Goal: Communication & Community: Answer question/provide support

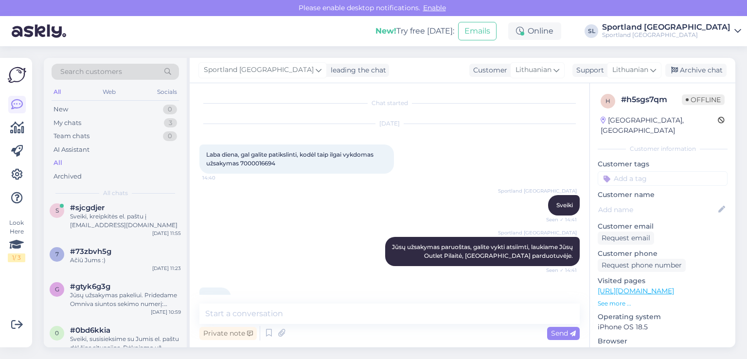
scroll to position [66, 0]
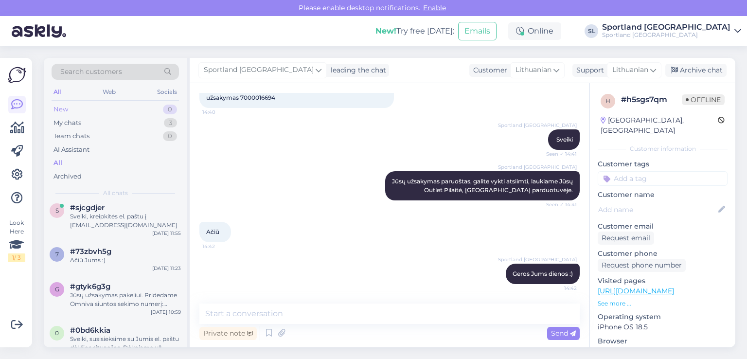
click at [104, 110] on div "New 0" at bounding box center [115, 110] width 127 height 14
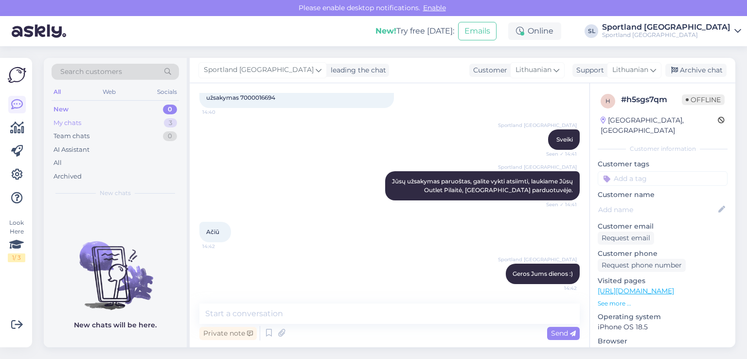
click at [85, 122] on div "My chats 3" at bounding box center [115, 123] width 127 height 14
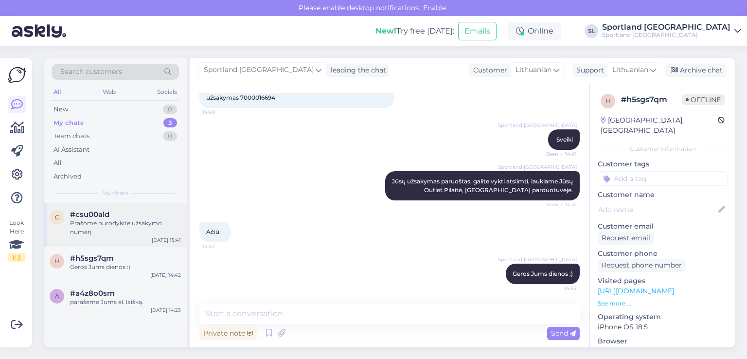
click at [106, 210] on div "c #csu00ald Prašome nurodykite užsakymo numerį Aug 28 15:41" at bounding box center [115, 225] width 143 height 44
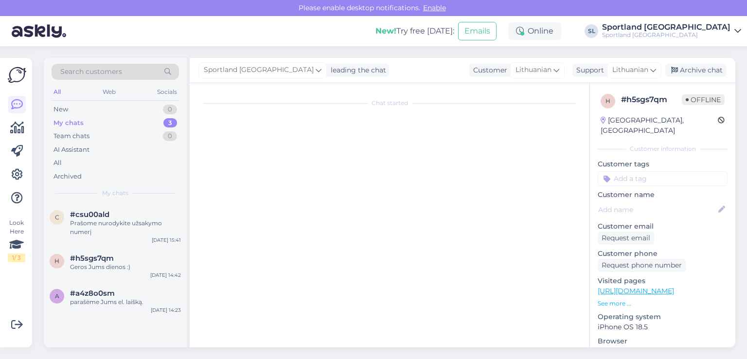
scroll to position [571, 0]
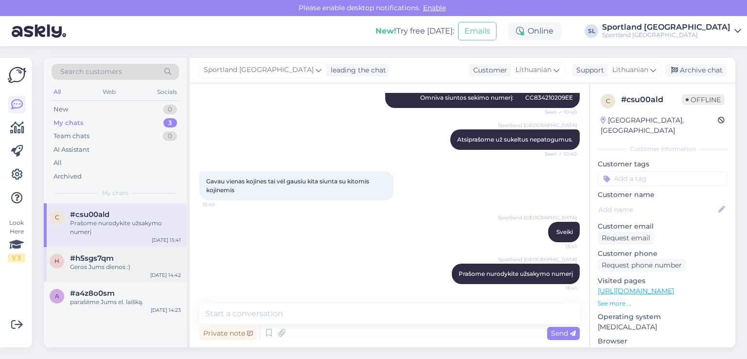
click at [94, 270] on div "Geros Jums dienos :)" at bounding box center [125, 267] width 111 height 9
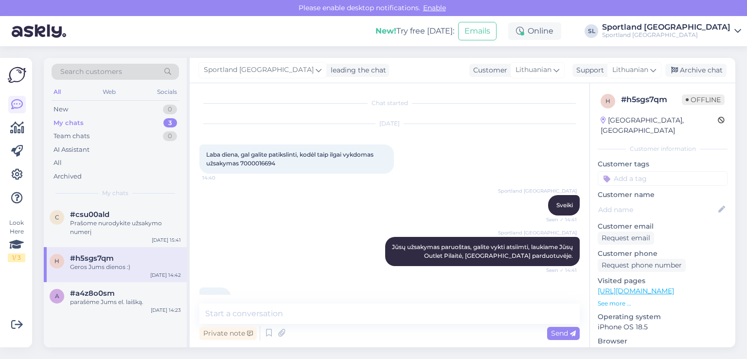
scroll to position [66, 0]
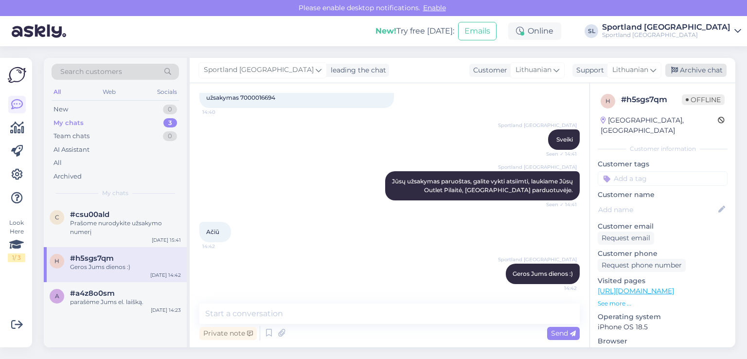
click at [693, 68] on div "Archive chat" at bounding box center [696, 70] width 61 height 13
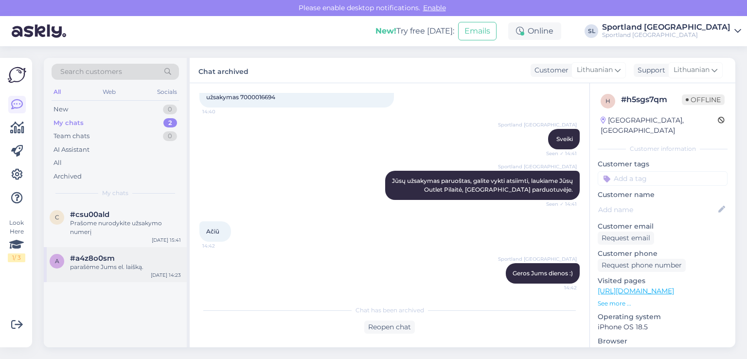
click at [96, 270] on div "parašėme Jums el. laišką." at bounding box center [125, 267] width 111 height 9
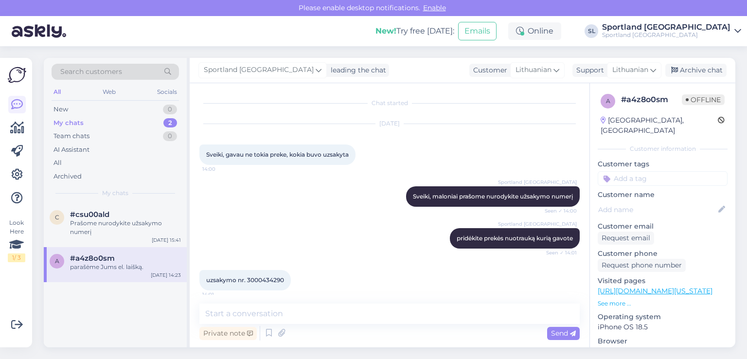
scroll to position [346, 0]
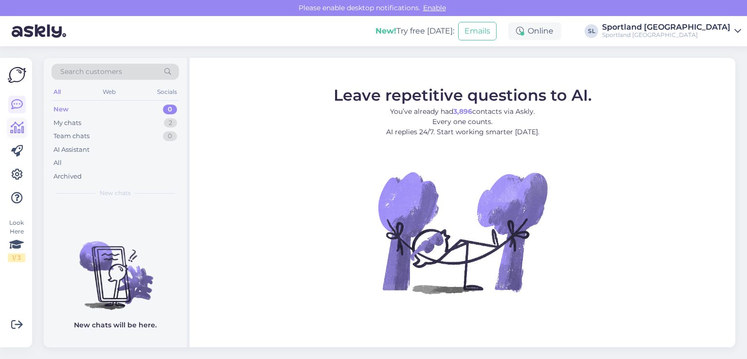
click at [17, 133] on icon at bounding box center [17, 128] width 14 height 12
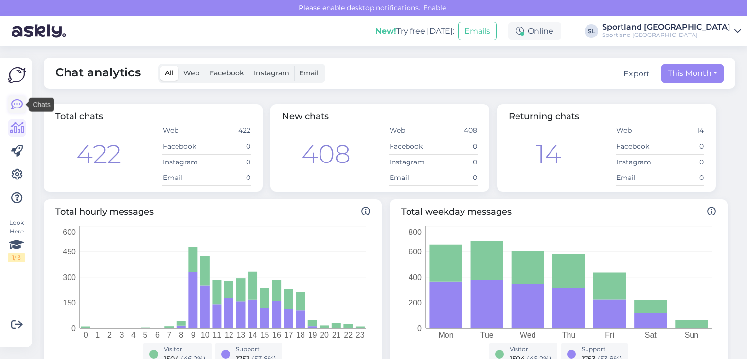
click at [11, 106] on icon at bounding box center [17, 105] width 12 height 12
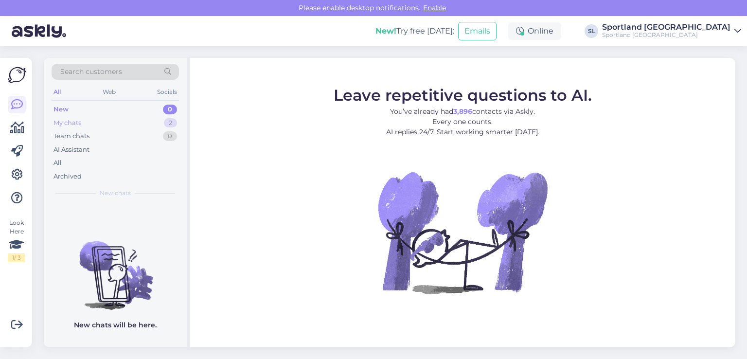
click at [71, 127] on div "My chats" at bounding box center [68, 123] width 28 height 10
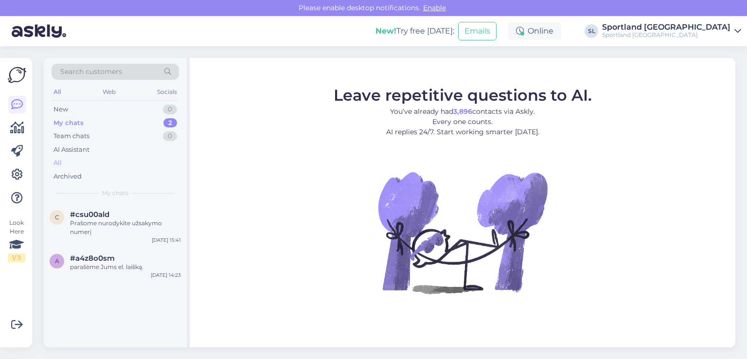
click at [75, 162] on div "All" at bounding box center [115, 163] width 127 height 14
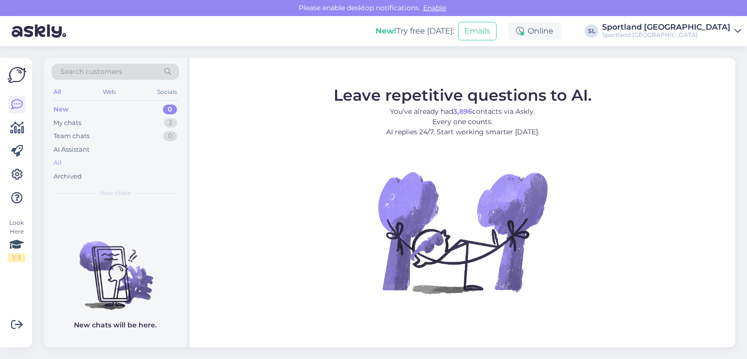
click at [83, 160] on div "All" at bounding box center [115, 163] width 127 height 14
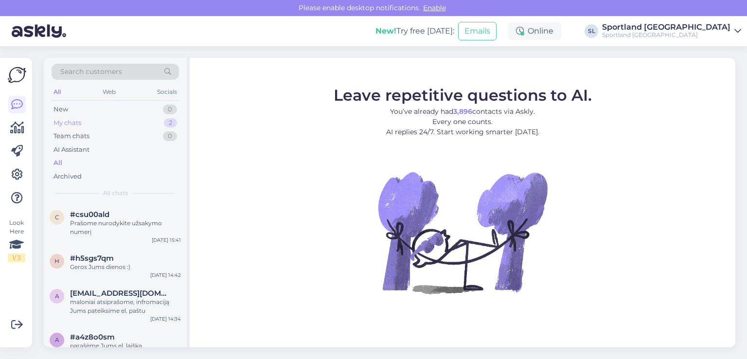
click at [82, 123] on div "My chats 2" at bounding box center [115, 123] width 127 height 14
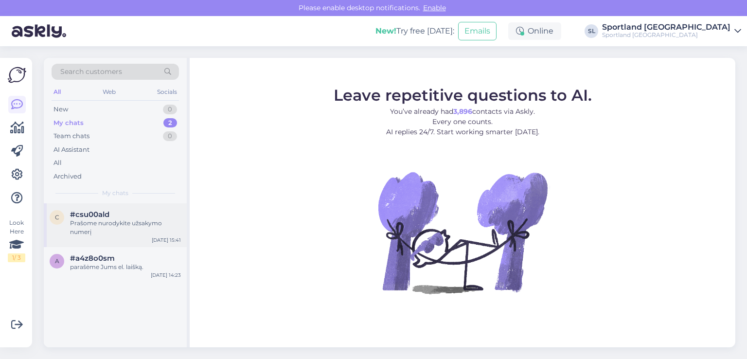
drag, startPoint x: 104, startPoint y: 201, endPoint x: 107, endPoint y: 217, distance: 16.4
click at [107, 217] on span "#csu00ald" at bounding box center [89, 214] width 39 height 9
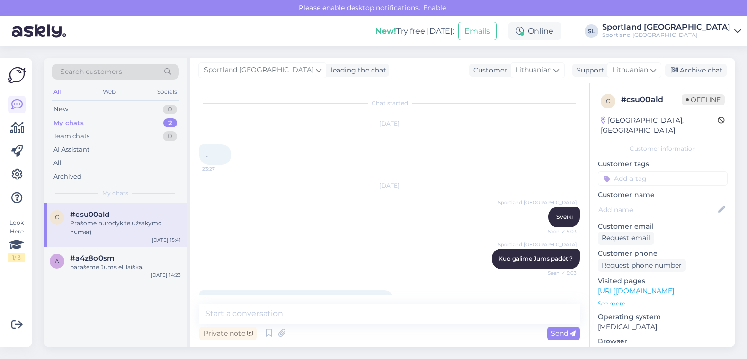
scroll to position [571, 0]
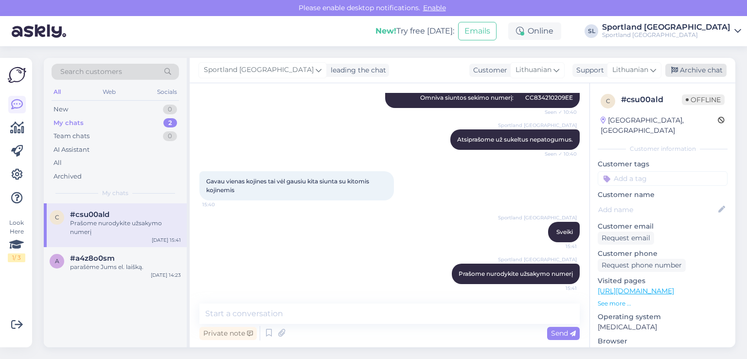
click at [698, 74] on div "Archive chat" at bounding box center [696, 70] width 61 height 13
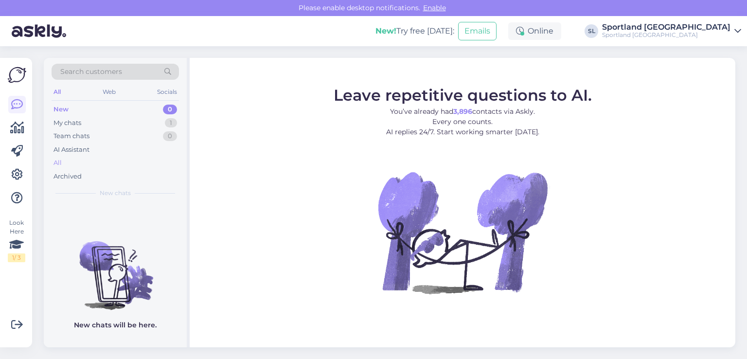
click at [59, 161] on div "All" at bounding box center [58, 163] width 8 height 10
click at [74, 162] on div "All" at bounding box center [115, 163] width 127 height 14
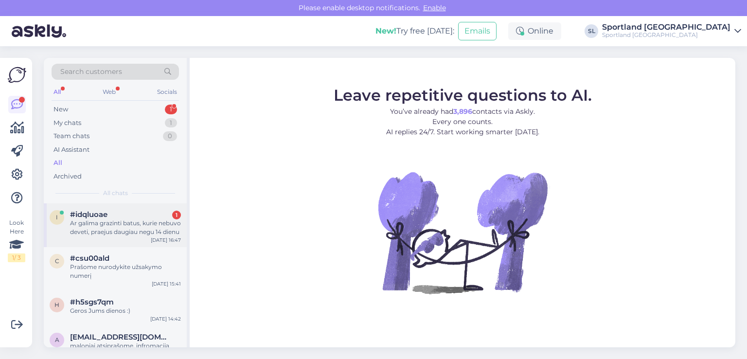
click at [93, 220] on div "Ar galima grazinti batus, kurie nebuvo deveti, praejus daugiau negu 14 dienu" at bounding box center [125, 228] width 111 height 18
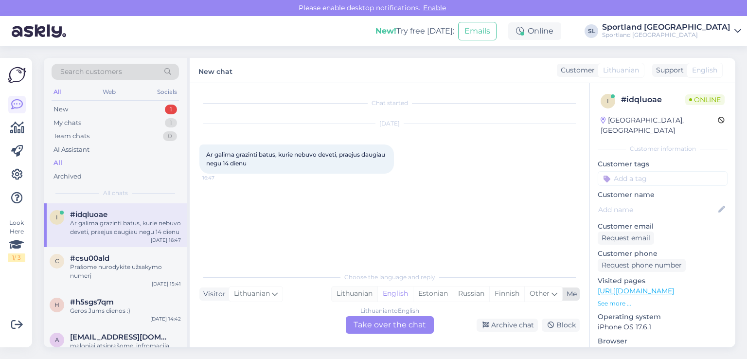
click at [358, 291] on div "Lithuanian" at bounding box center [355, 294] width 46 height 15
click at [380, 322] on div "Lithuanian to Lithuanian Take over the chat" at bounding box center [390, 325] width 88 height 18
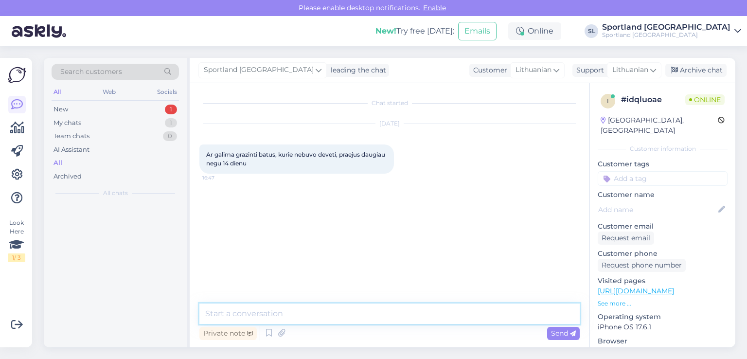
click at [365, 322] on textarea at bounding box center [389, 314] width 380 height 20
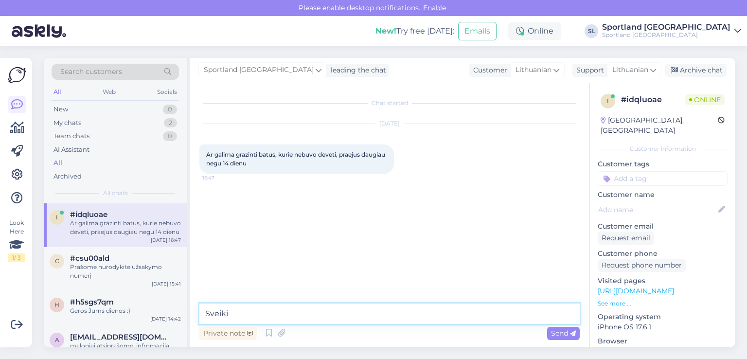
type textarea "Sveiki"
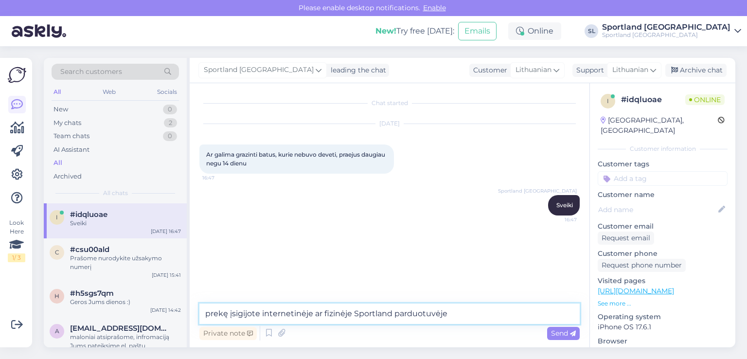
type textarea "prekę įsigijote internetinėje ar fizinėje Sportland parduotuvėje?"
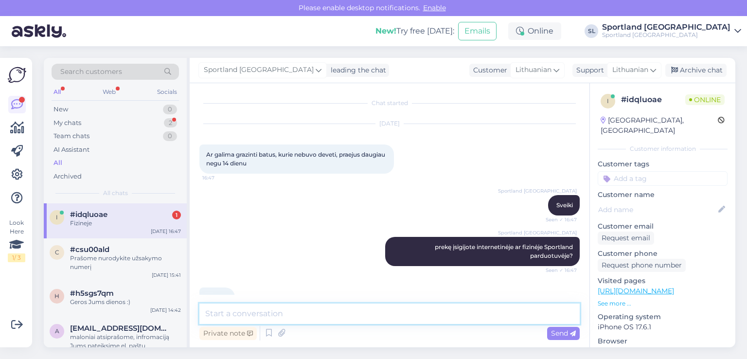
scroll to position [24, 0]
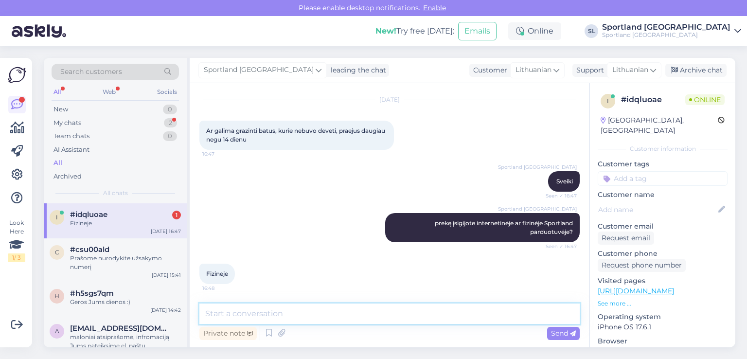
drag, startPoint x: 377, startPoint y: 317, endPoint x: 377, endPoint y: 312, distance: 4.9
click at [377, 312] on textarea at bounding box center [389, 314] width 380 height 20
click at [230, 313] on textarea "prekes nedėvėtas" at bounding box center [389, 314] width 380 height 20
click at [444, 312] on textarea "prekes įsigytas fizinėse Sportland parduotuvėse nedėvėtas" at bounding box center [389, 314] width 380 height 20
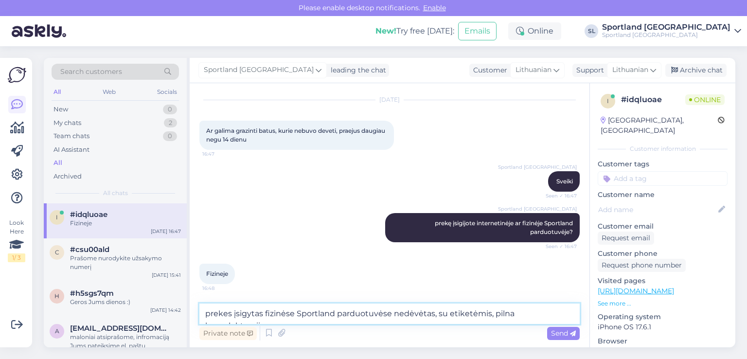
scroll to position [34, 0]
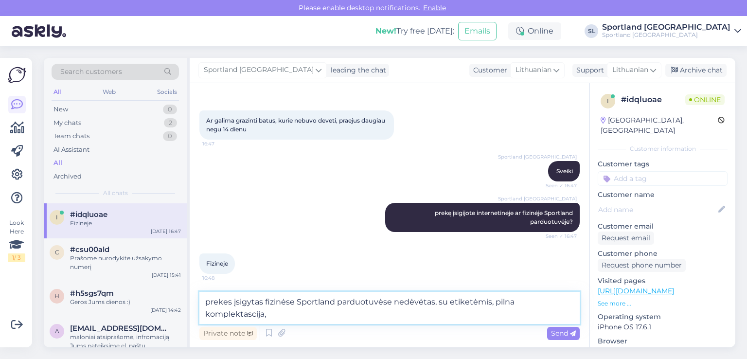
click at [251, 314] on textarea "prekes įsigytas fizinėse Sportland parduotuvėse nedėvėtas, su etiketėmis, pilna…" at bounding box center [389, 308] width 380 height 32
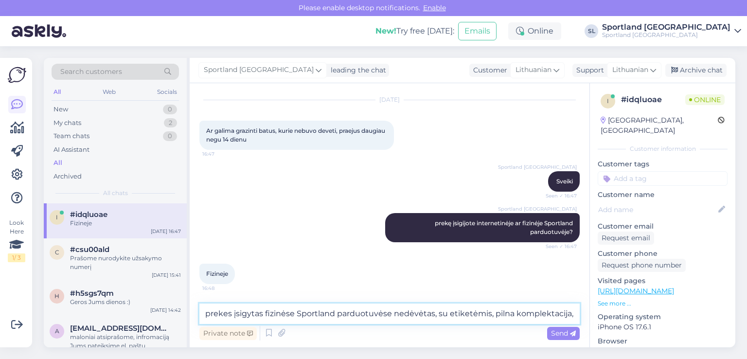
click at [575, 314] on textarea "prekes įsigytas fizinėse Sportland parduotuvėse nedėvėtas, su etiketėmis, pilna…" at bounding box center [389, 314] width 380 height 20
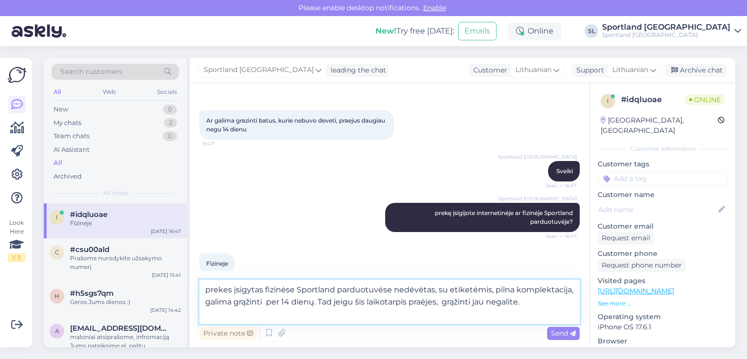
type textarea "prekes įsigytas fizinėse Sportland parduotuvėse nedėvėtas, su etiketėmis, pilna…"
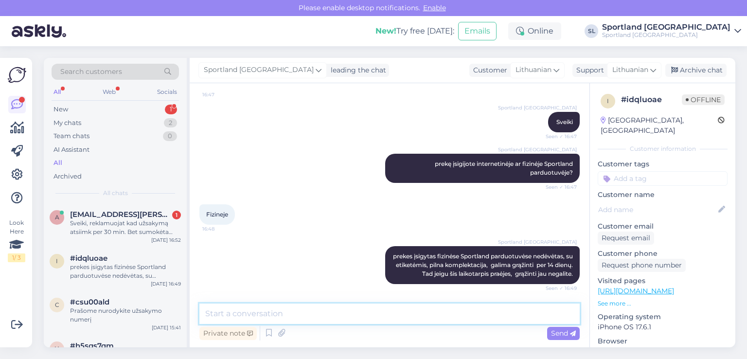
scroll to position [83, 0]
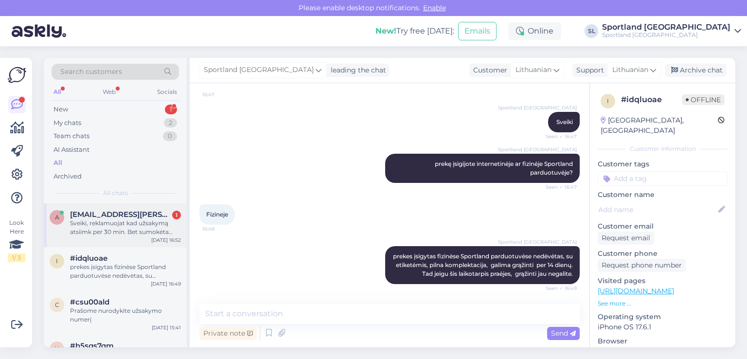
click at [126, 230] on div "Sveiki, reklamuojat kad užsakymą atsiimk per 30 min. Bet sumokėta vakar o šn vi…" at bounding box center [125, 228] width 111 height 18
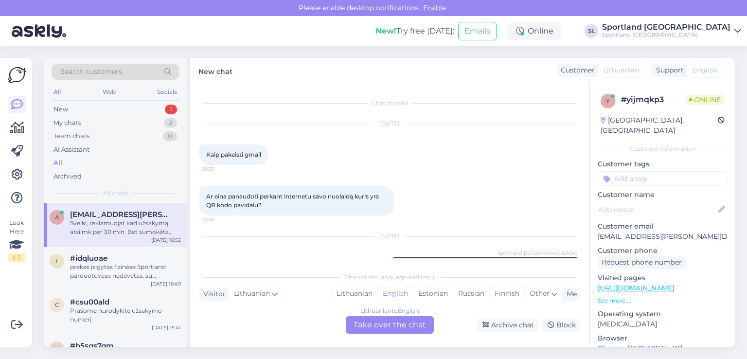
scroll to position [145, 0]
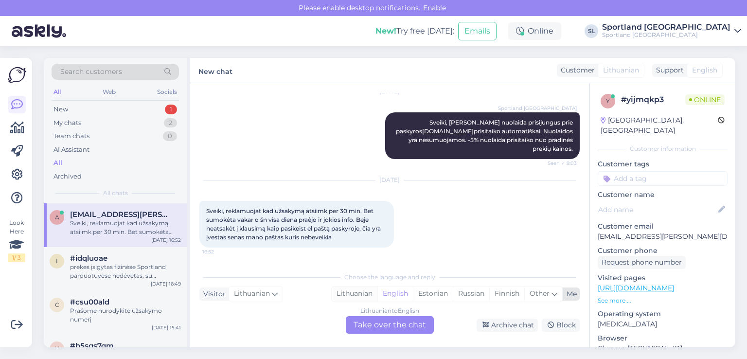
click at [362, 297] on div "Lithuanian" at bounding box center [355, 294] width 46 height 15
click at [389, 325] on div "Lithuanian to Lithuanian Take over the chat" at bounding box center [390, 325] width 88 height 18
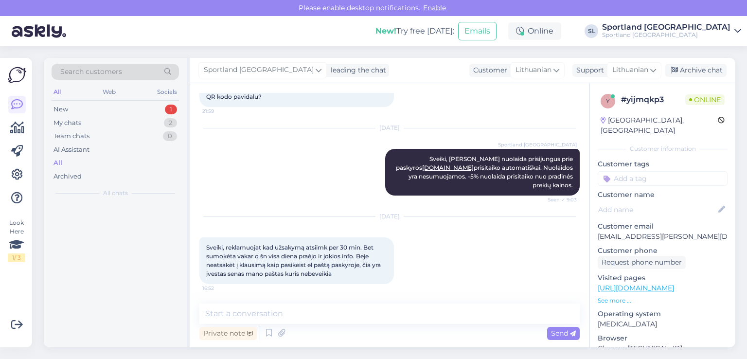
scroll to position [109, 0]
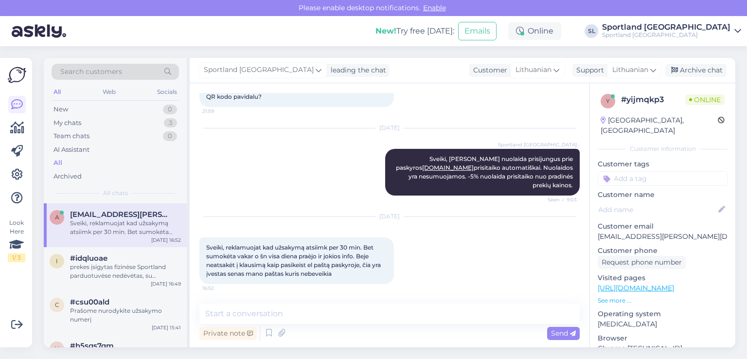
click at [337, 327] on div "Private note Send" at bounding box center [389, 333] width 380 height 18
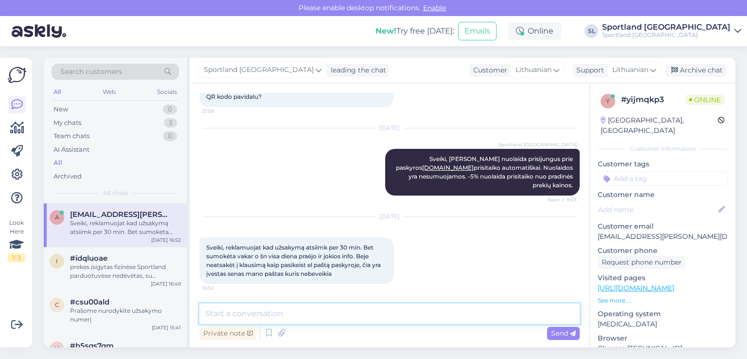
click at [329, 316] on textarea at bounding box center [389, 314] width 380 height 20
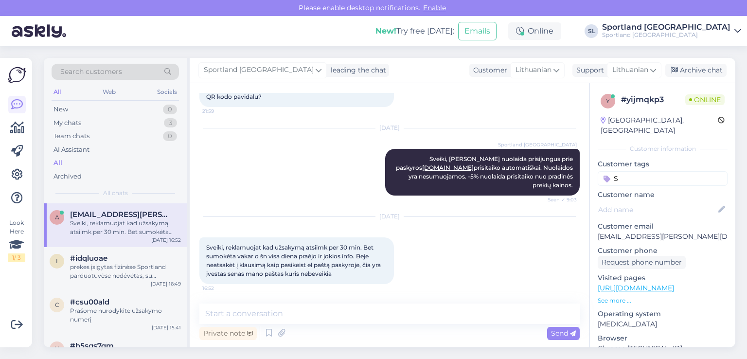
type input "S"
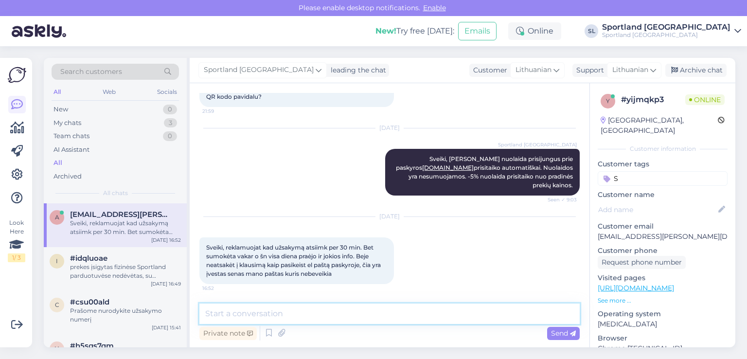
click at [330, 314] on textarea at bounding box center [389, 314] width 380 height 20
type textarea "Sveiki"
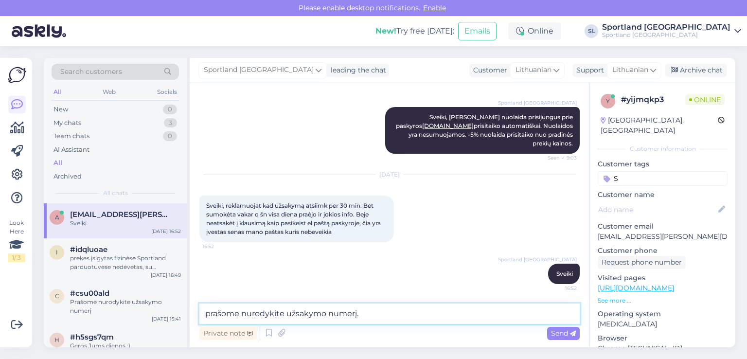
type textarea "prašome nurodykite užsakymo numerį."
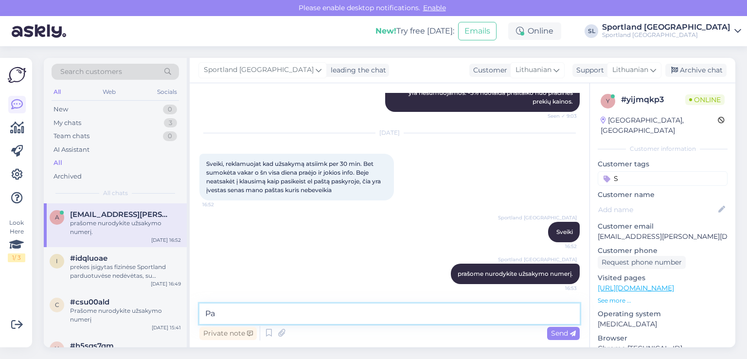
type textarea "P"
type textarea "S"
click at [330, 315] on textarea "Prisijungus prie savo Sportland apskyros, per" at bounding box center [389, 314] width 380 height 20
click at [391, 308] on textarea "Prisijungus prie savo Sportland paskyros, per" at bounding box center [389, 314] width 380 height 20
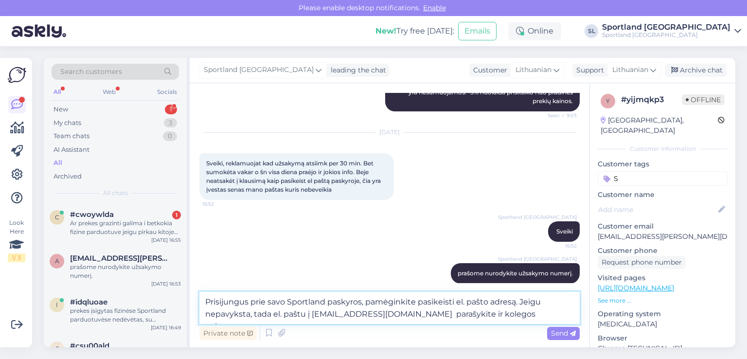
type textarea "Prisijungus prie savo Sportland paskyros, pamėginkite pasikeisti el. pašto adre…"
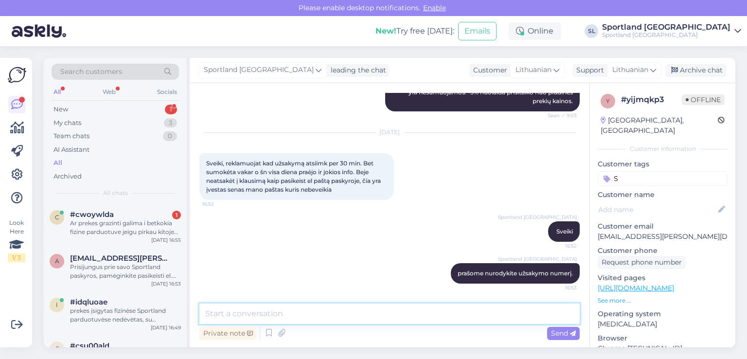
scroll to position [261, 0]
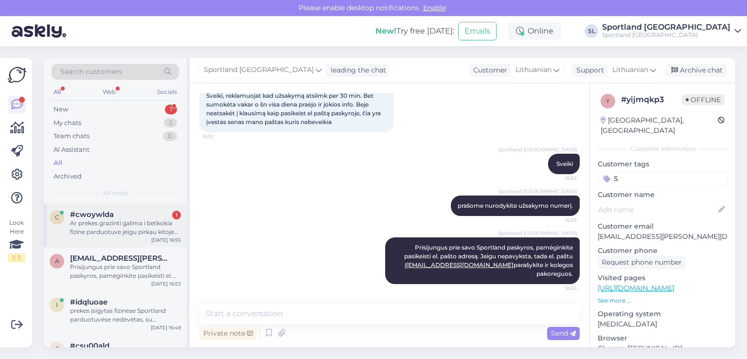
click at [87, 230] on div "Ar prekes grazinti galima i betkokia fizine parduotuve jeigu pirkau kitoje fizi…" at bounding box center [125, 228] width 111 height 18
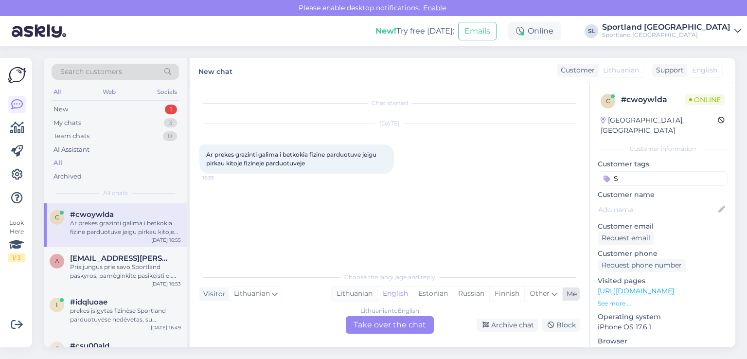
drag, startPoint x: 350, startPoint y: 294, endPoint x: 344, endPoint y: 288, distance: 8.3
click at [350, 294] on div "Lithuanian" at bounding box center [355, 294] width 46 height 15
click at [373, 324] on div "Lithuanian to Lithuanian Take over the chat" at bounding box center [390, 325] width 88 height 18
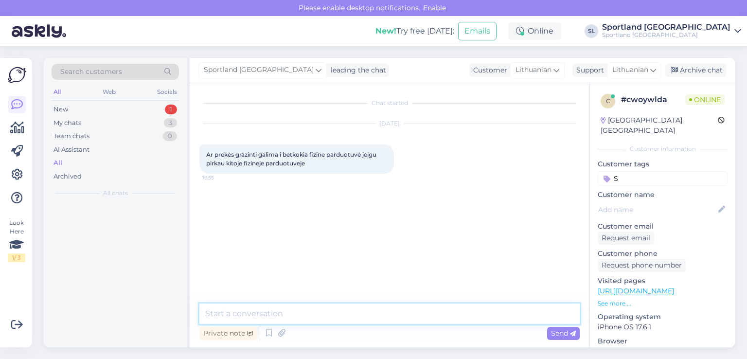
click at [336, 315] on textarea at bounding box center [389, 314] width 380 height 20
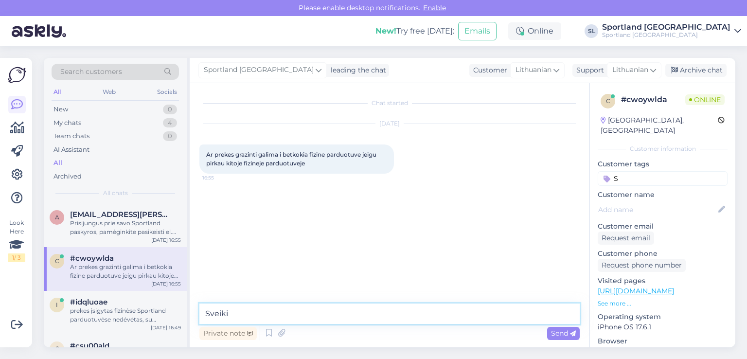
type textarea "Sveiki"
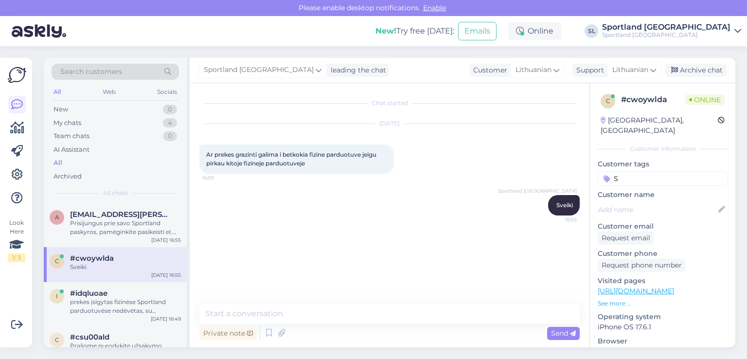
click at [234, 208] on div "Sportland Lithuania Sveiki 16:55" at bounding box center [389, 205] width 380 height 42
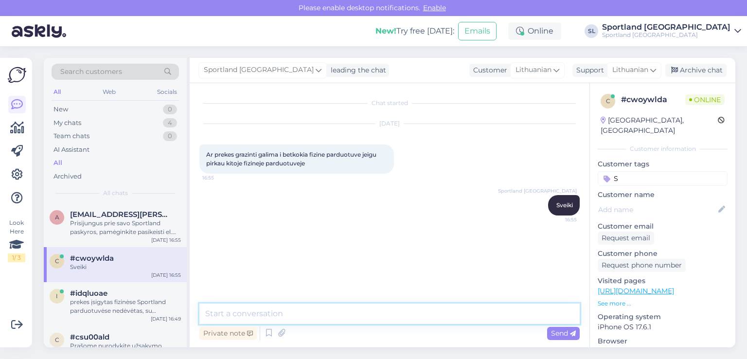
click at [309, 314] on textarea at bounding box center [389, 314] width 380 height 20
type textarea "prekes įsigijote Sportland parduotuvėje ar Outlet parduotuvėje?"
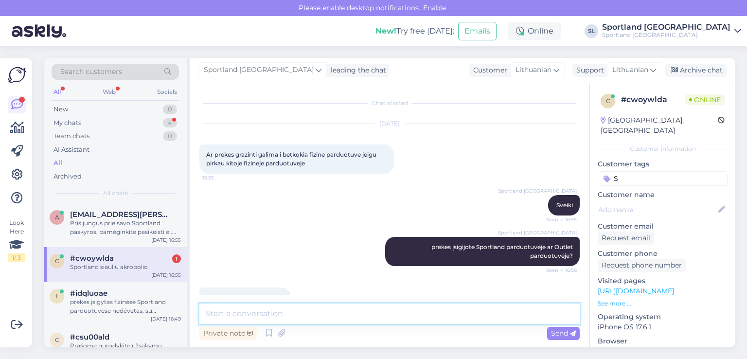
scroll to position [24, 0]
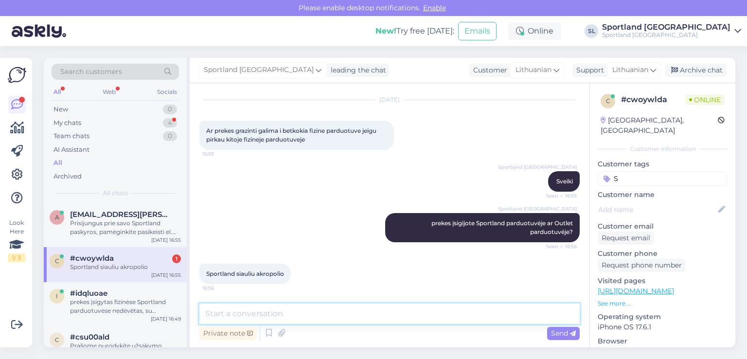
click at [391, 311] on textarea at bounding box center [389, 314] width 380 height 20
type textarea "T"
click at [327, 314] on textarea "Tai jeigu nepraėjo grąžinimo laokotarpis, tai galite grąžinti" at bounding box center [389, 314] width 380 height 20
click at [434, 311] on textarea "Tai jeigu nepraėjo grąžinimo laikotarpis, tai galite grąžinti" at bounding box center [389, 314] width 380 height 20
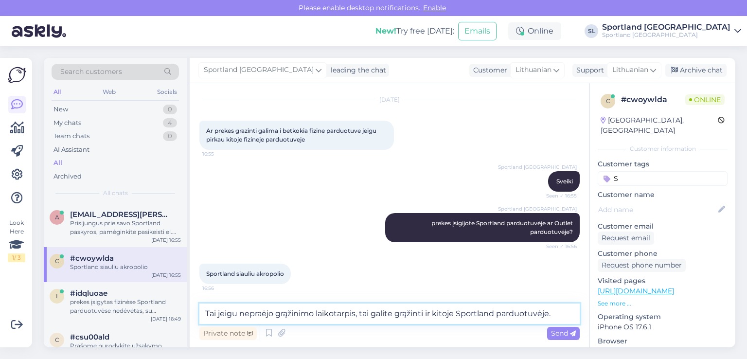
type textarea "Tai jeigu nepraėjo grąžinimo laikotarpis, tai galite grąžinti ir kitoje Sportla…"
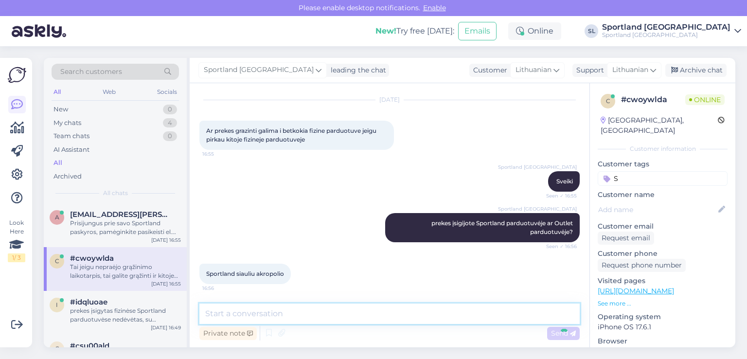
scroll to position [74, 0]
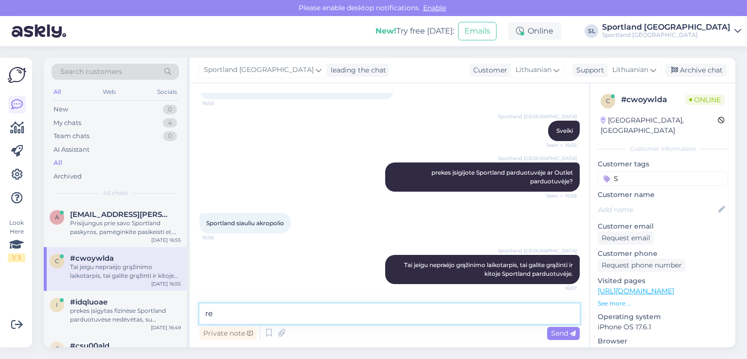
type textarea "r"
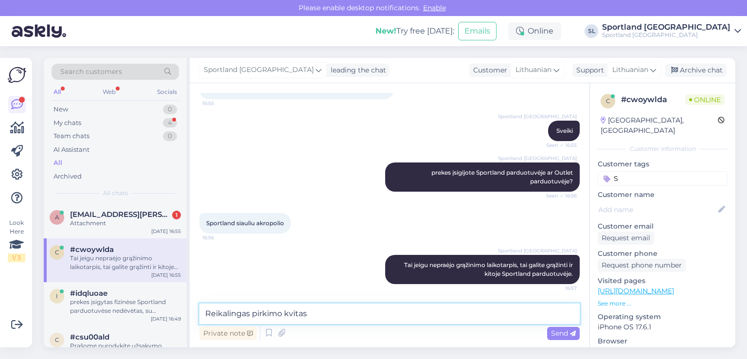
type textarea "Reikalingas pirkimo kvitas"
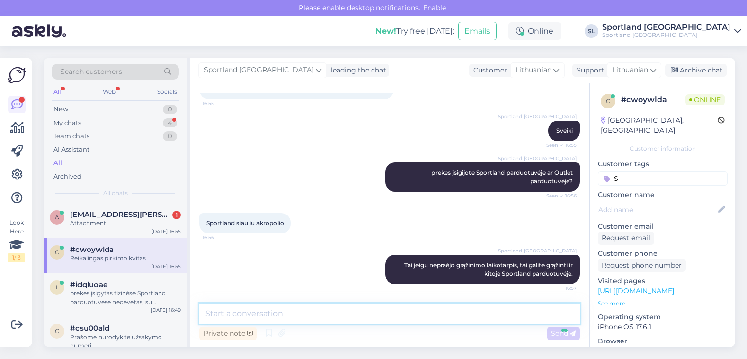
scroll to position [117, 0]
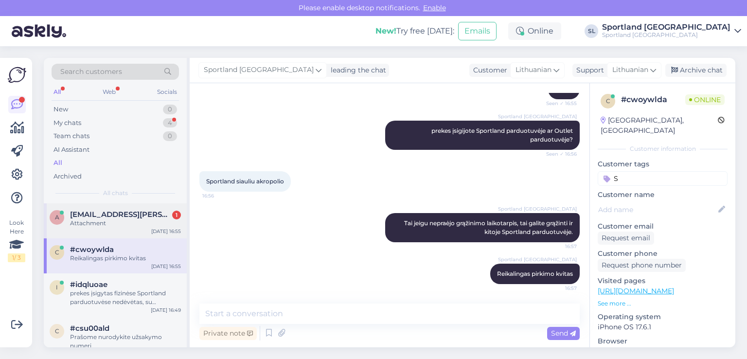
click at [107, 220] on div "Attachment" at bounding box center [125, 223] width 111 height 9
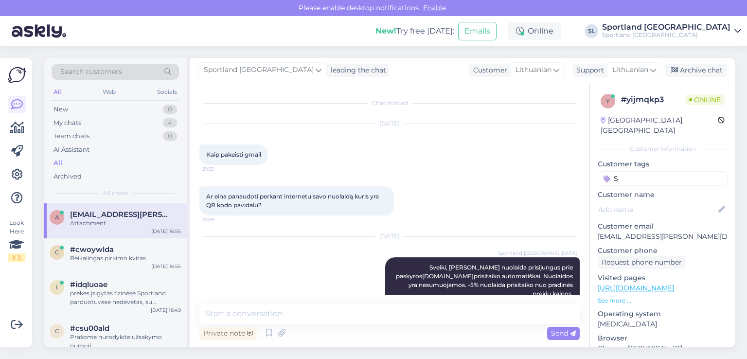
scroll to position [322, 0]
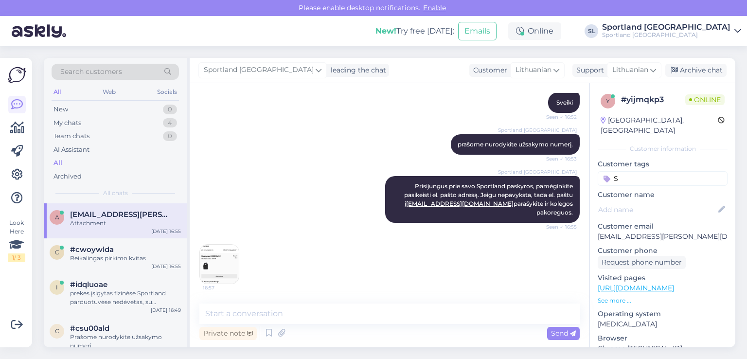
click at [216, 266] on img at bounding box center [219, 264] width 39 height 39
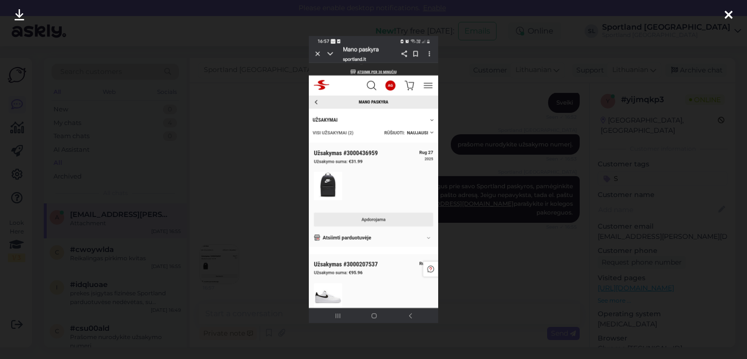
click at [726, 15] on icon at bounding box center [729, 15] width 8 height 13
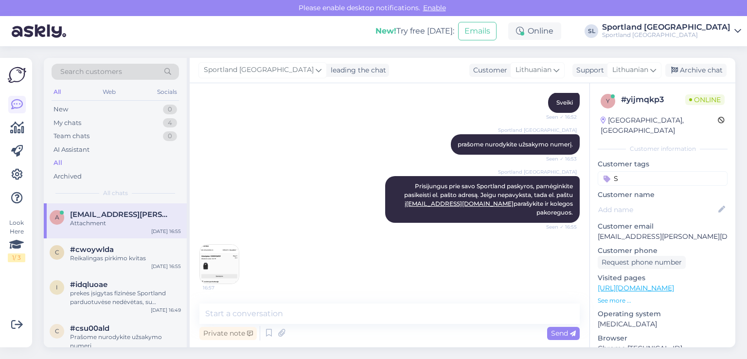
scroll to position [321, 0]
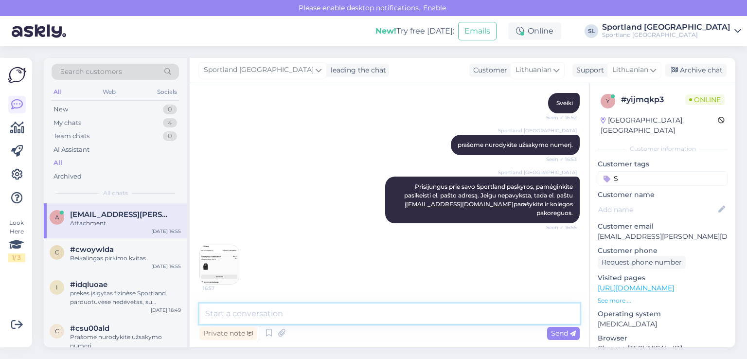
drag, startPoint x: 342, startPoint y: 319, endPoint x: 348, endPoint y: 315, distance: 6.6
click at [344, 317] on textarea at bounding box center [389, 314] width 380 height 20
paste textarea "Sveiki, Jūsų likusi prekė supakuota ir siunta perduota kurjeriui, pridedame siu…"
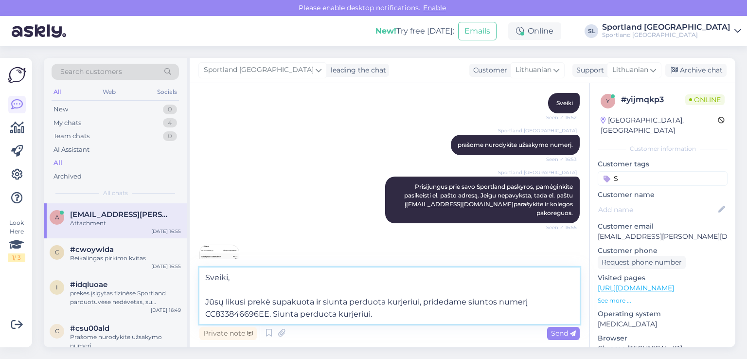
drag, startPoint x: 377, startPoint y: 318, endPoint x: 215, endPoint y: 267, distance: 170.0
click at [209, 269] on textarea "Sveiki, Jūsų likusi prekė supakuota ir siunta perduota kurjeriui, pridedame siu…" at bounding box center [389, 296] width 380 height 56
type textarea "S"
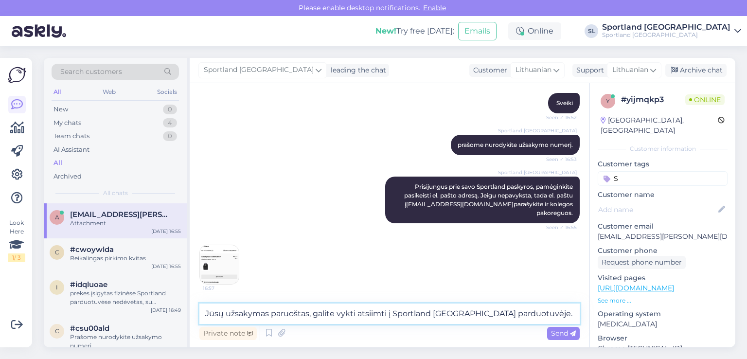
type textarea "Jūsų užsakymas paruoštas, galite vykti atsiimti į Sportland Kaunas Akropolis pa…"
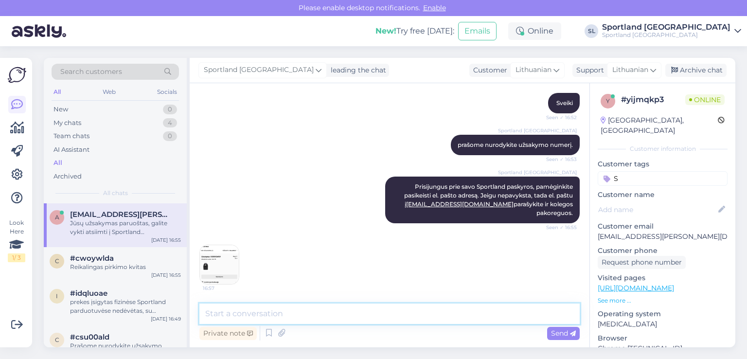
scroll to position [372, 0]
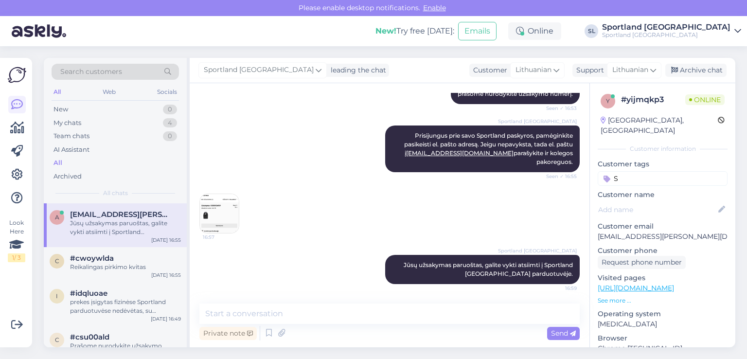
click at [232, 222] on img at bounding box center [219, 213] width 39 height 39
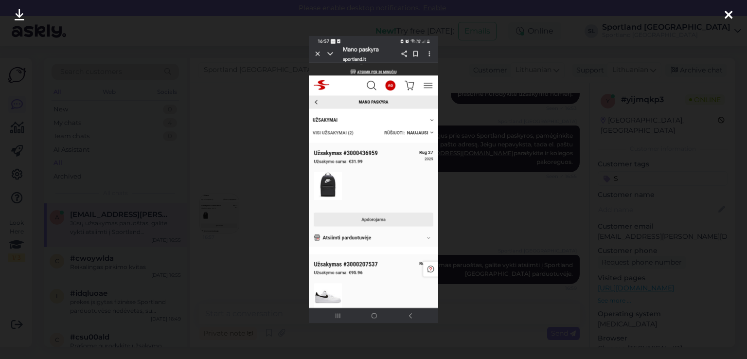
click at [547, 199] on div at bounding box center [373, 179] width 747 height 359
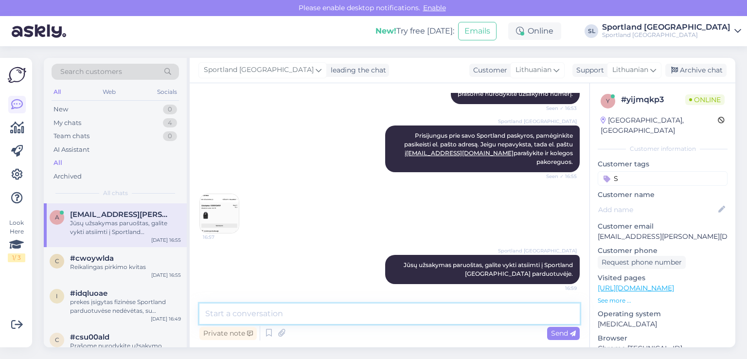
click at [428, 305] on textarea at bounding box center [389, 314] width 380 height 20
paste textarea "3000436959"
type textarea "Šis užsakymas 3000436959."
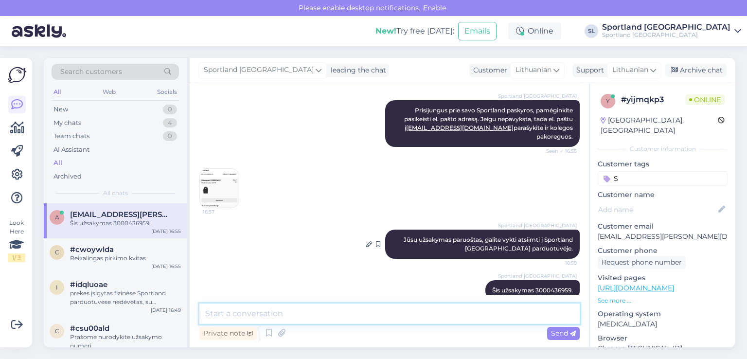
scroll to position [414, 0]
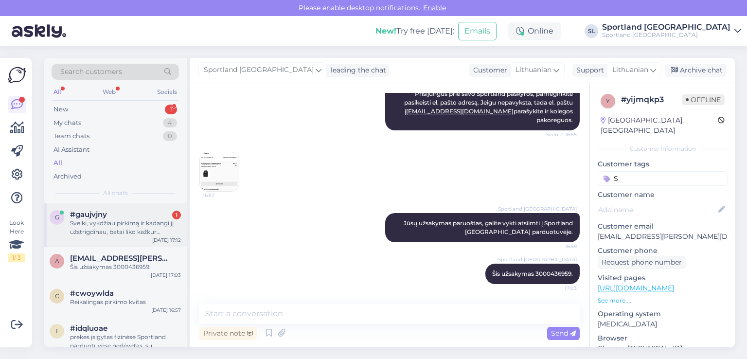
click at [108, 225] on div "Sveiki, vykdžiau pirkimą ir kadangi jį užstrigdinau, batai liko kažkur užstrigę…" at bounding box center [125, 228] width 111 height 18
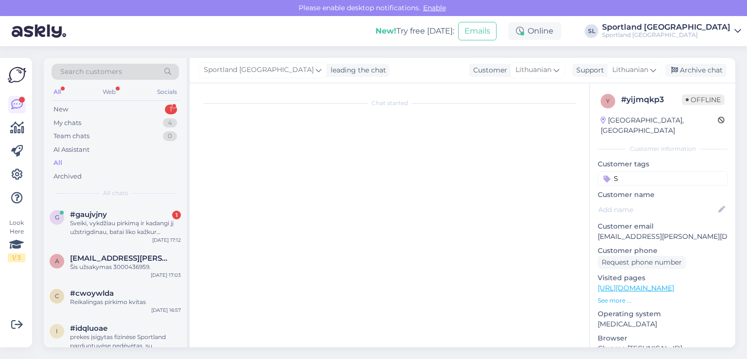
scroll to position [0, 0]
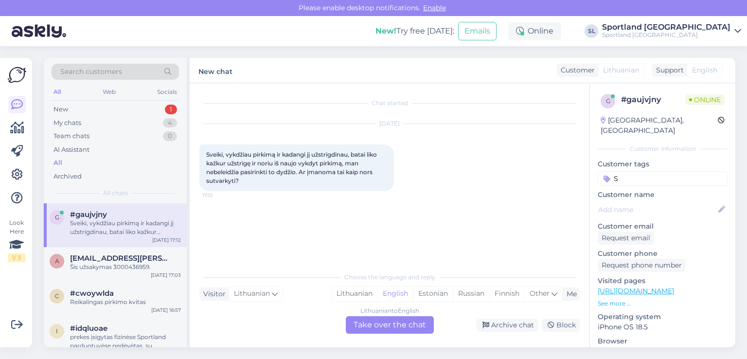
click at [358, 284] on div "Choose the language and reply Visitor Lithuanian Me Lithuanian English Estonian…" at bounding box center [389, 300] width 380 height 67
click at [358, 290] on div "Lithuanian" at bounding box center [355, 294] width 46 height 15
click at [369, 323] on div "Lithuanian to Lithuanian Take over the chat" at bounding box center [390, 325] width 88 height 18
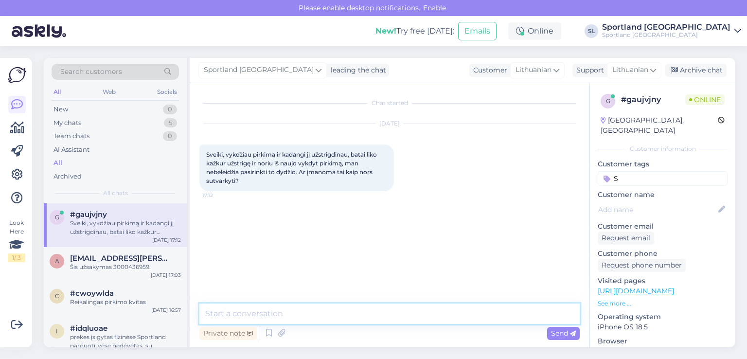
click at [331, 321] on textarea at bounding box center [389, 314] width 380 height 20
type textarea "Sveiki"
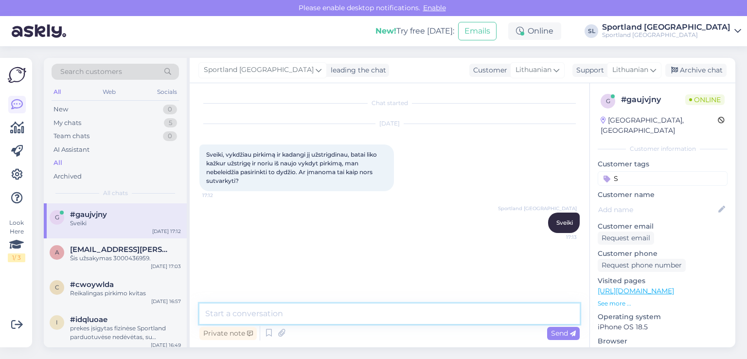
click at [362, 310] on textarea at bounding box center [389, 314] width 380 height 20
click at [264, 315] on textarea "kieno vardu m4ginote atlikti u=sakym1" at bounding box center [389, 314] width 380 height 20
click at [329, 312] on textarea "kieno vardu mėginote atlikti u=sakym1" at bounding box center [389, 314] width 380 height 20
click at [357, 312] on textarea "kieno vardu mėginote atlikti užakym1" at bounding box center [389, 314] width 380 height 20
type textarea "kieno vardu mėginote atlikti užakymą"
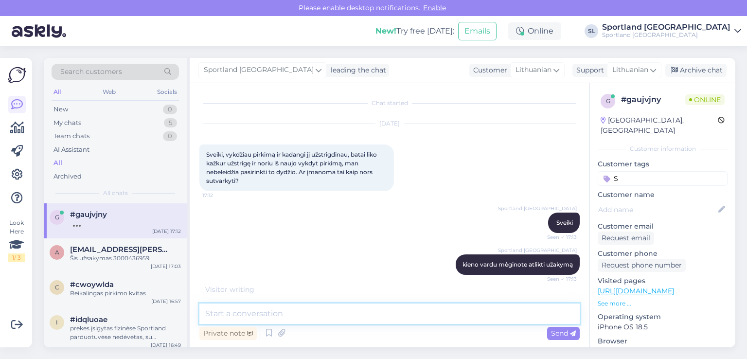
scroll to position [33, 0]
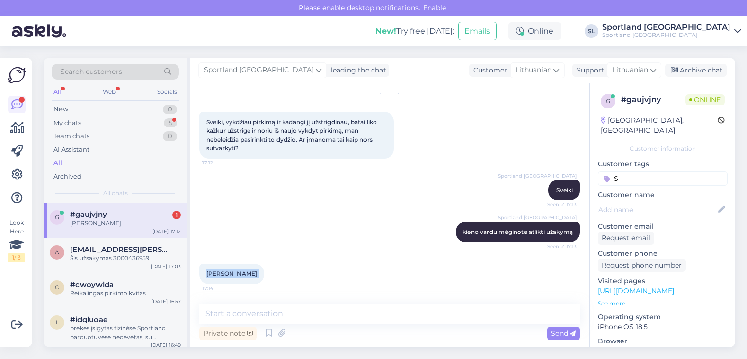
drag, startPoint x: 262, startPoint y: 271, endPoint x: 206, endPoint y: 267, distance: 56.1
click at [204, 269] on div "Kamilės Ilijonskytės 17:14" at bounding box center [231, 274] width 65 height 20
copy div "Kamilės Ilijonskytės 17:14"
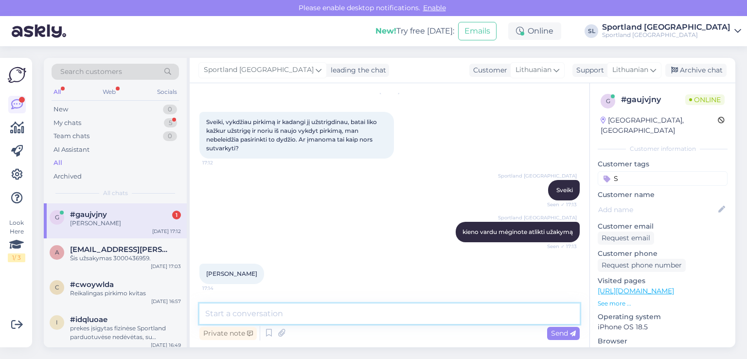
drag, startPoint x: 318, startPoint y: 319, endPoint x: 319, endPoint y: 313, distance: 5.5
click at [318, 316] on textarea at bounding box center [389, 314] width 380 height 20
type textarea "galite nurodyti el. pašto adresą"
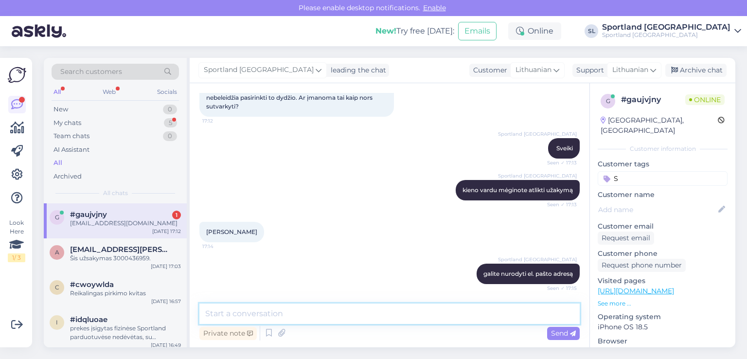
scroll to position [117, 0]
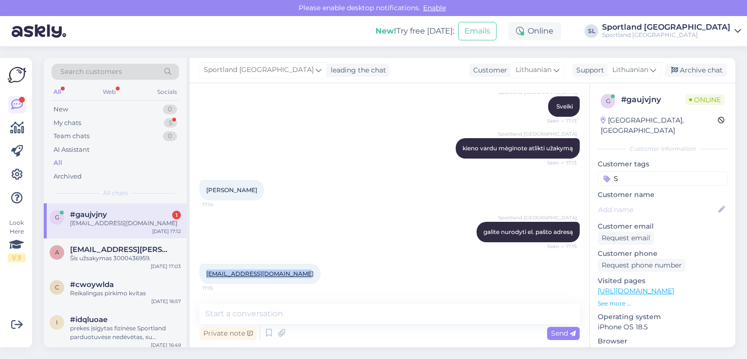
drag, startPoint x: 295, startPoint y: 273, endPoint x: 208, endPoint y: 271, distance: 86.6
click at [206, 271] on div "ilijonskytekamile@gmail.com 17:15" at bounding box center [259, 274] width 121 height 20
copy link "ilijonskytekamile@gmail.com"
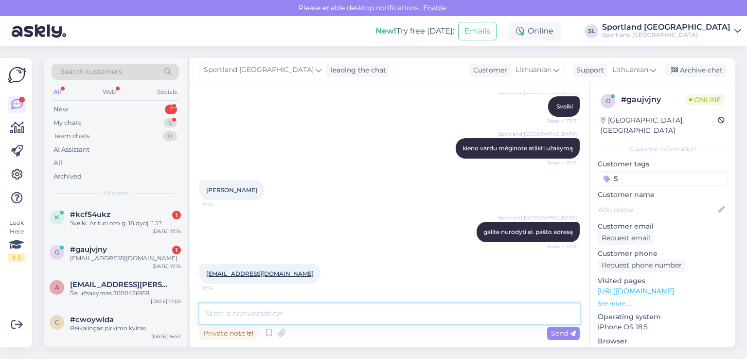
click at [291, 310] on textarea at bounding box center [389, 314] width 380 height 20
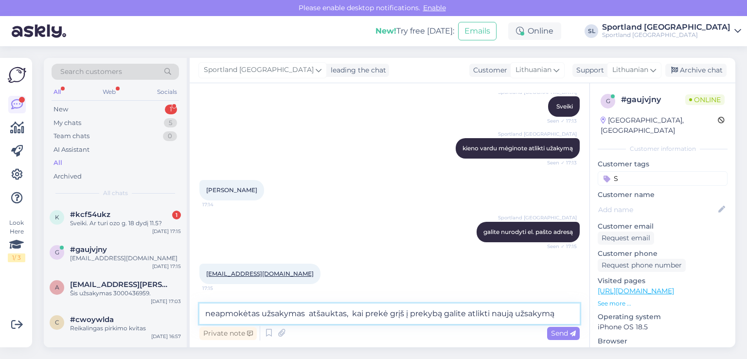
type textarea "neapmokėtas užsakymas atšauktas, kai prekė grįš į prekybą galite atlikti naują …"
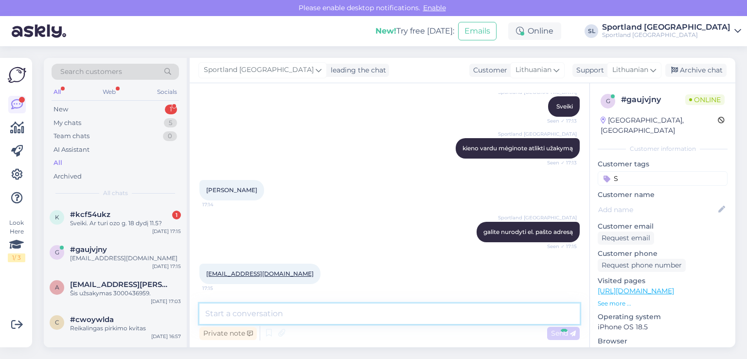
scroll to position [167, 0]
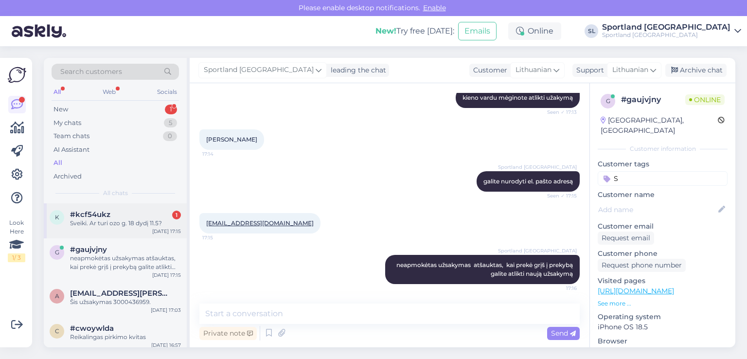
click at [115, 219] on div "Sveiki. Ar turi ozo g. 18 dydį 11.5?" at bounding box center [125, 223] width 111 height 9
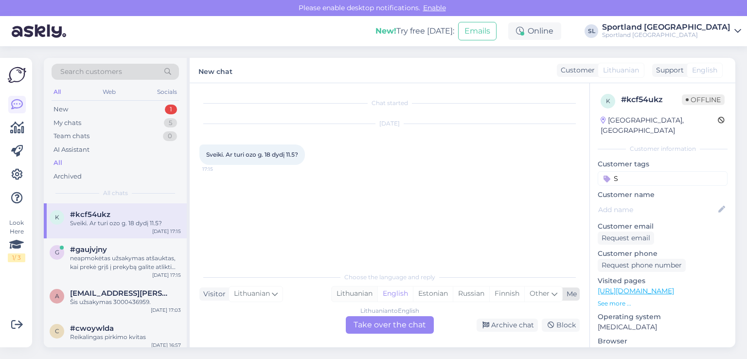
click at [352, 296] on div "Lithuanian" at bounding box center [355, 294] width 46 height 15
click at [367, 323] on div "Lithuanian to Lithuanian Take over the chat" at bounding box center [390, 325] width 88 height 18
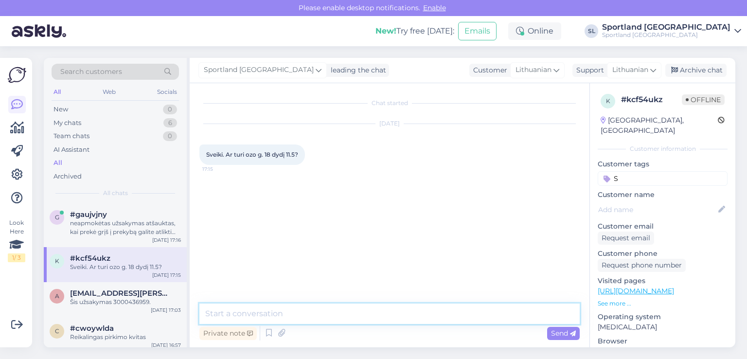
click at [346, 313] on textarea at bounding box center [389, 314] width 380 height 20
type textarea "Sveiki"
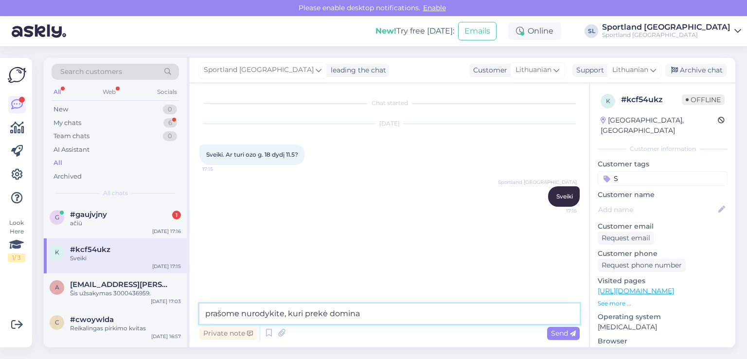
type textarea "prašome nurodykite, kuri prekė domina?"
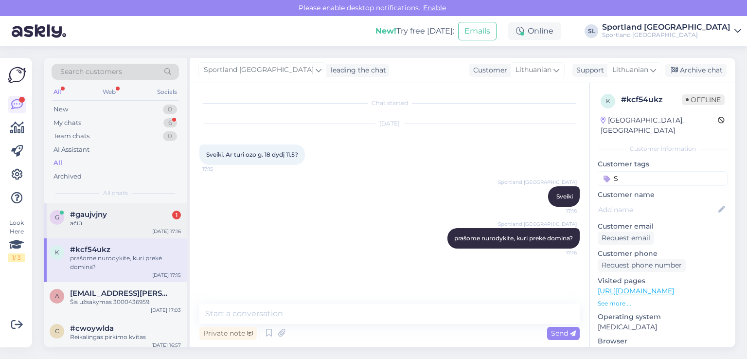
click at [140, 219] on div "ačiū" at bounding box center [125, 223] width 111 height 9
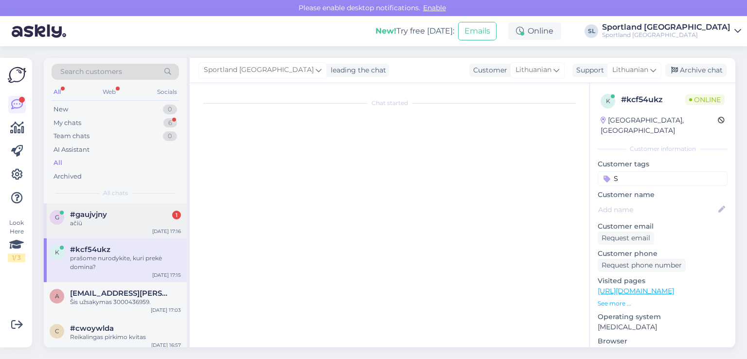
scroll to position [209, 0]
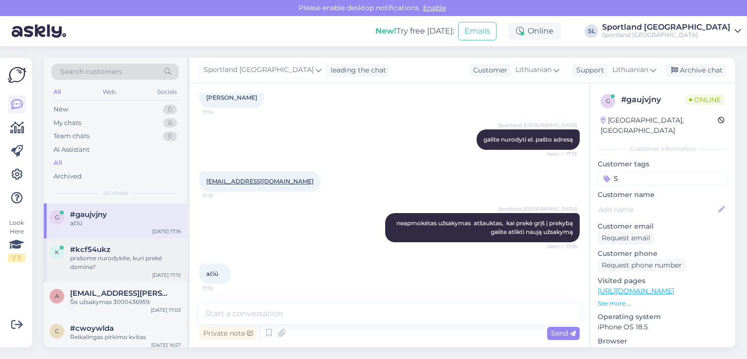
click at [82, 270] on div "prašome nurodykite, kuri prekė domina?" at bounding box center [125, 263] width 111 height 18
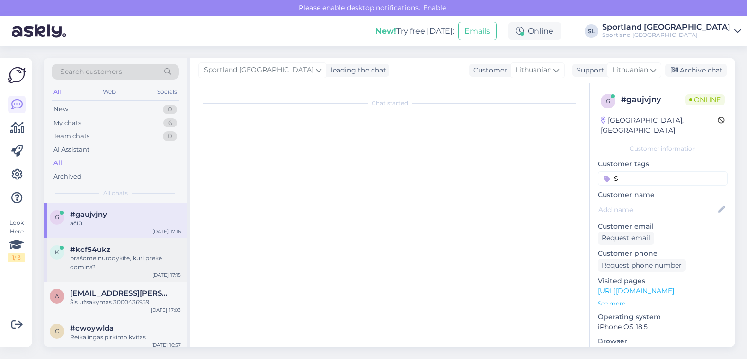
scroll to position [0, 0]
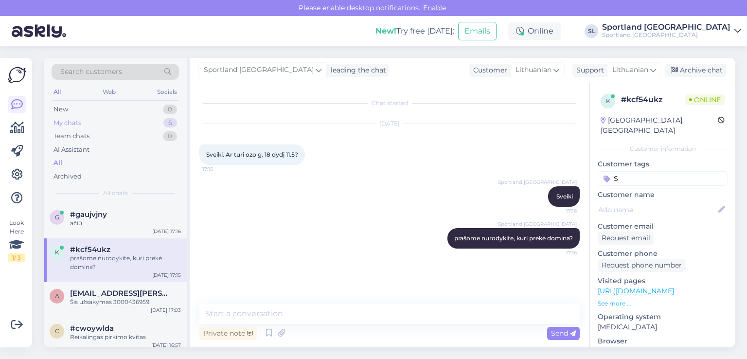
click at [105, 120] on div "My chats 6" at bounding box center [115, 123] width 127 height 14
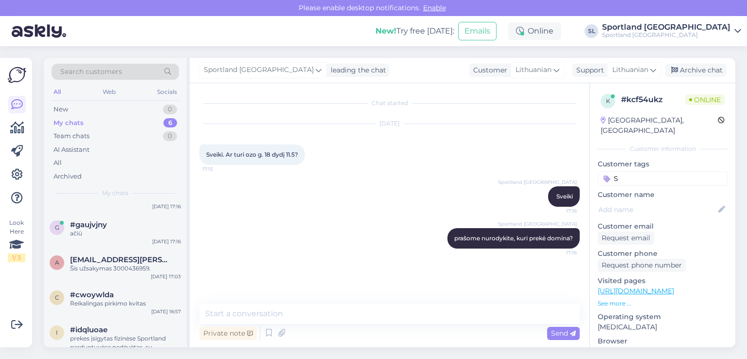
scroll to position [84, 0]
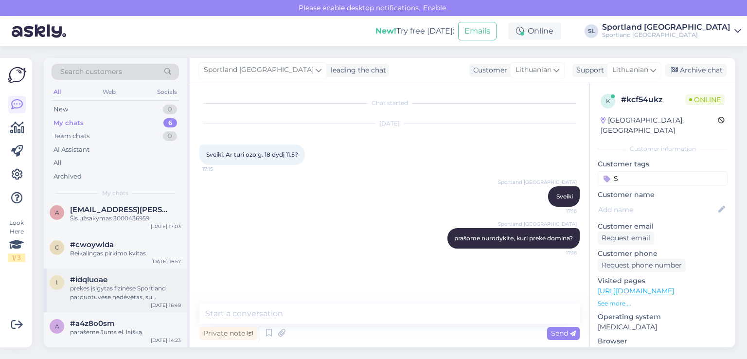
click at [122, 304] on div "i #idqluoae prekes įsigytas fizinėse Sportland parduotuvėse nedėvėtas, su etike…" at bounding box center [115, 291] width 143 height 44
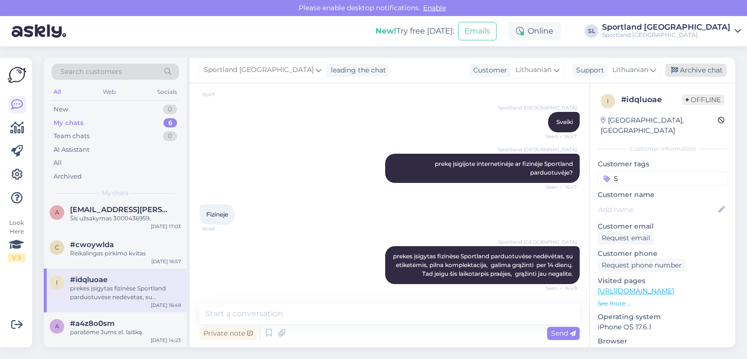
click at [691, 68] on div "Archive chat" at bounding box center [696, 70] width 61 height 13
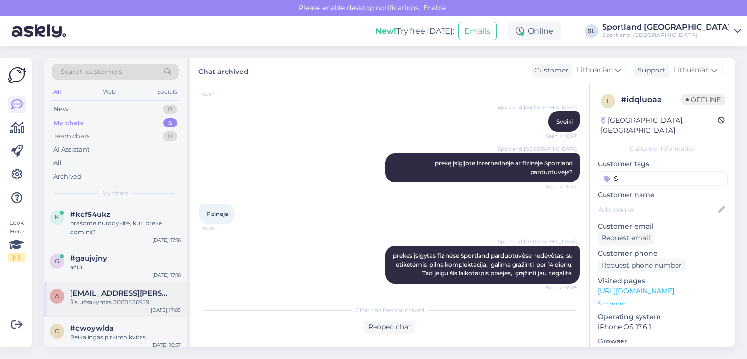
click at [82, 304] on div "Šis užsakymas 3000436959." at bounding box center [125, 302] width 111 height 9
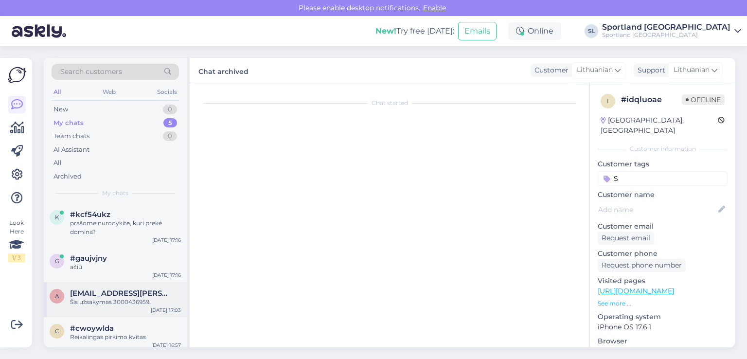
scroll to position [414, 0]
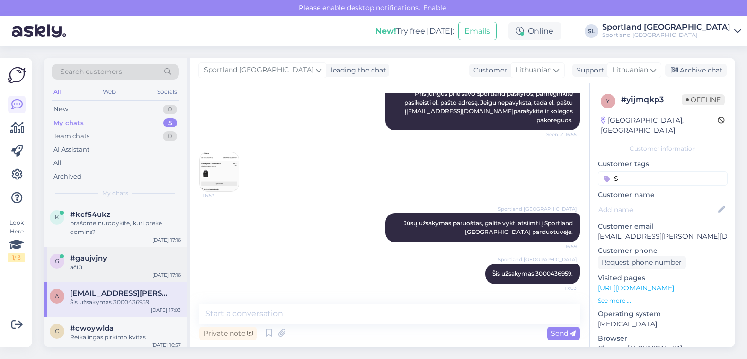
click at [92, 265] on div "ačiū" at bounding box center [125, 267] width 111 height 9
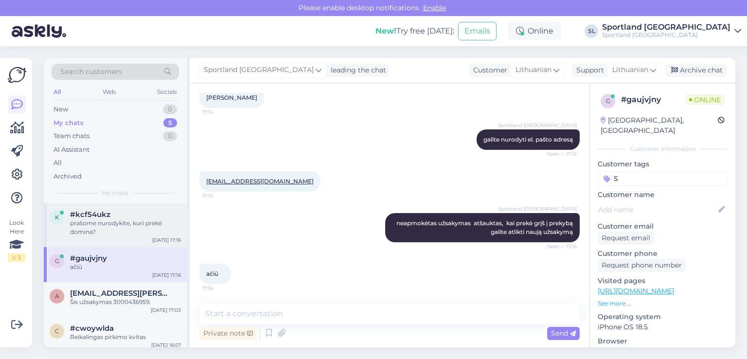
scroll to position [39, 0]
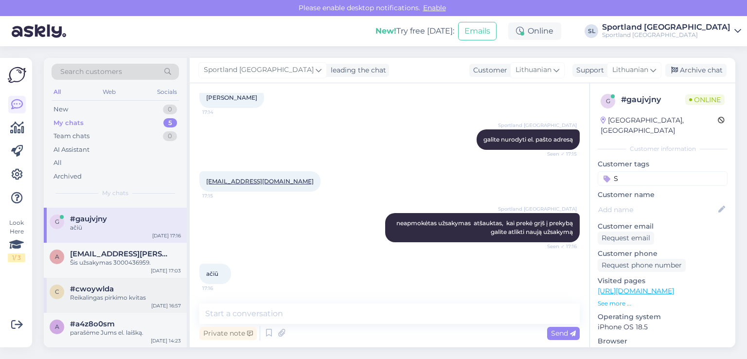
click at [96, 295] on div "Reikalingas pirkimo kvitas" at bounding box center [125, 297] width 111 height 9
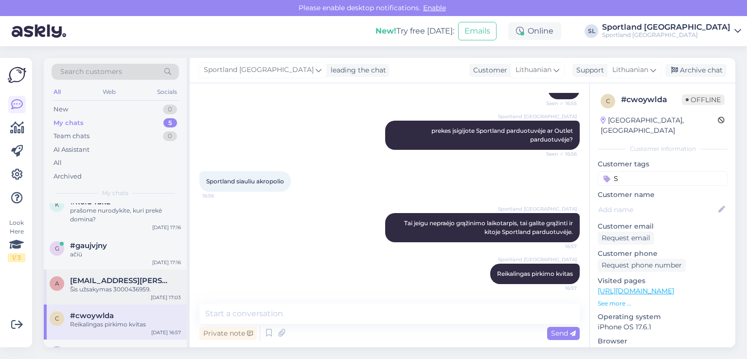
scroll to position [0, 0]
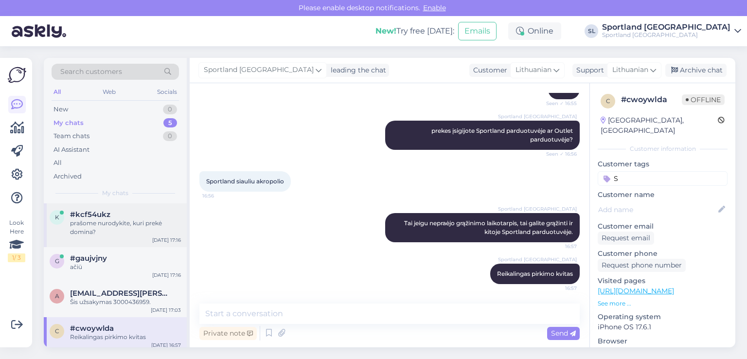
click at [114, 214] on div "#kcf54ukz" at bounding box center [125, 214] width 111 height 9
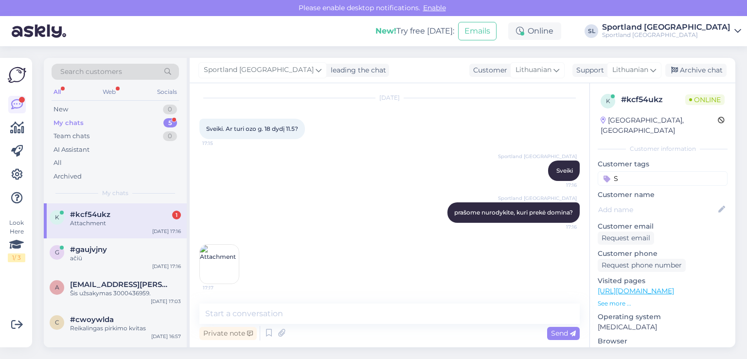
scroll to position [25, 0]
click at [84, 239] on div "g #gaujvjny ačiū Aug 28 17:16" at bounding box center [115, 255] width 143 height 35
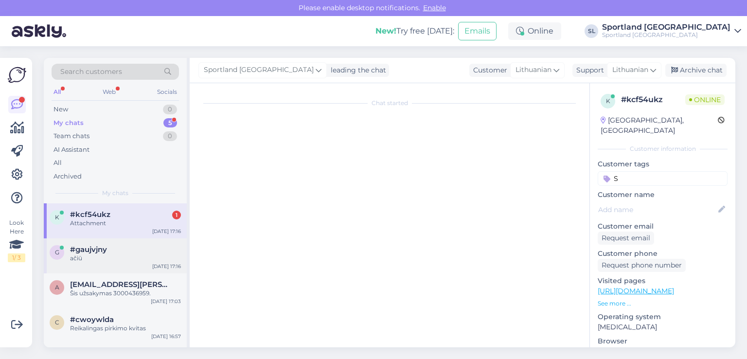
scroll to position [209, 0]
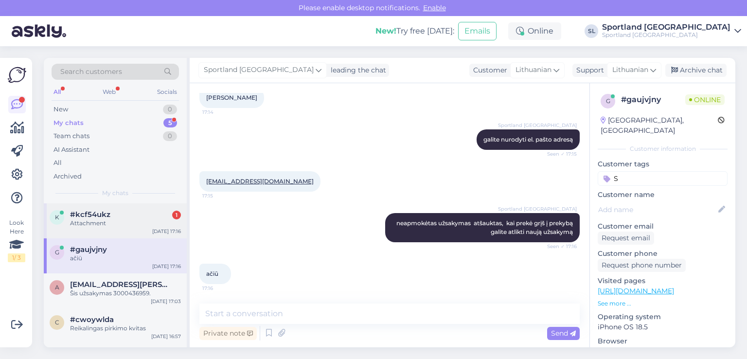
click at [91, 235] on div "k #kcf54ukz 1 Attachment Aug 28 17:16" at bounding box center [115, 220] width 143 height 35
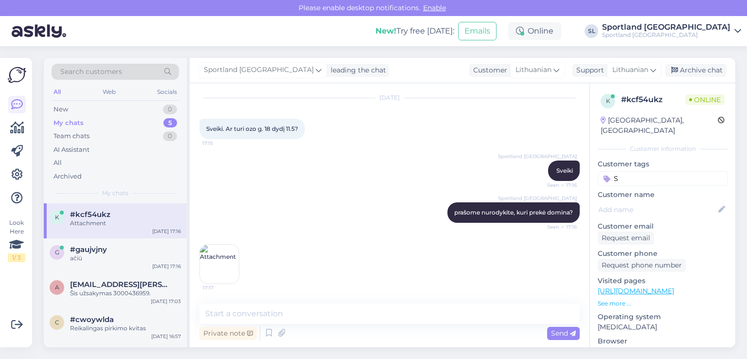
scroll to position [25, 0]
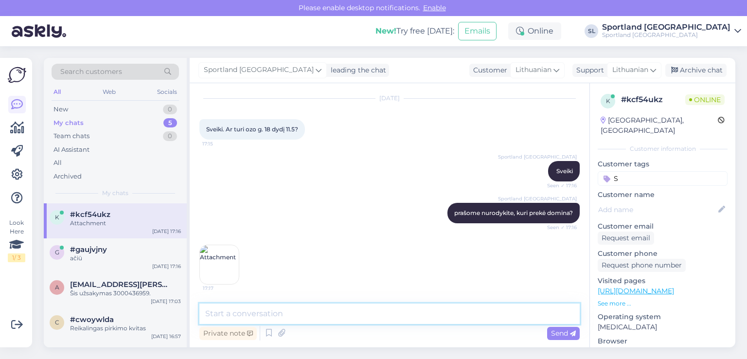
click at [298, 307] on textarea at bounding box center [389, 314] width 380 height 20
type textarea "n"
type textarea "nerodo mums"
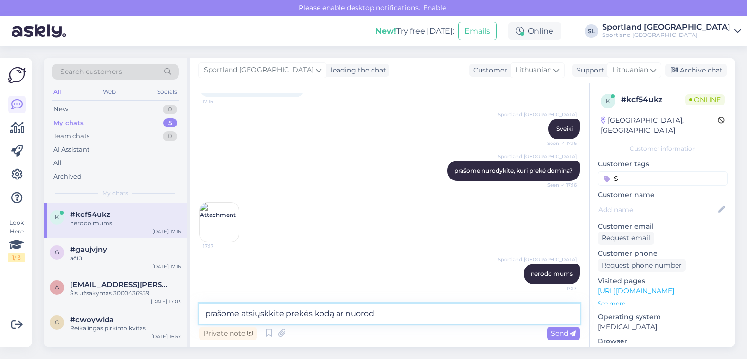
type textarea "prašome atsiųskkite prekės kodą ar nuorodą"
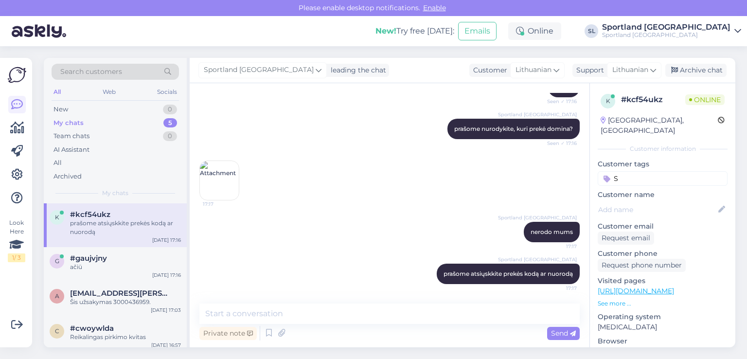
scroll to position [171, 0]
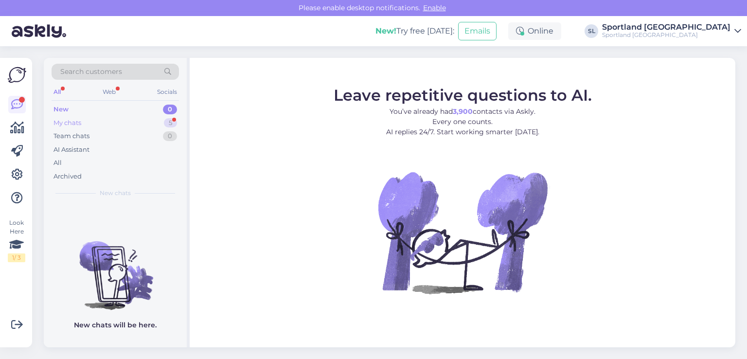
click at [87, 128] on div "New 0 My chats 5 Team chats 0 AI Assistant All Archived" at bounding box center [115, 143] width 127 height 80
click at [90, 123] on div "My chats 5" at bounding box center [115, 123] width 127 height 14
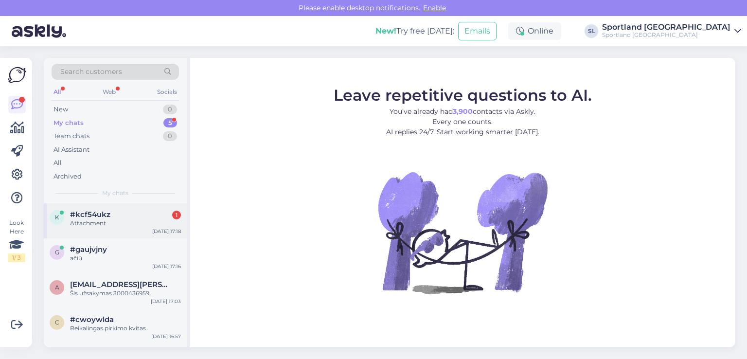
click at [112, 213] on div "#kcf54ukz 1" at bounding box center [125, 214] width 111 height 9
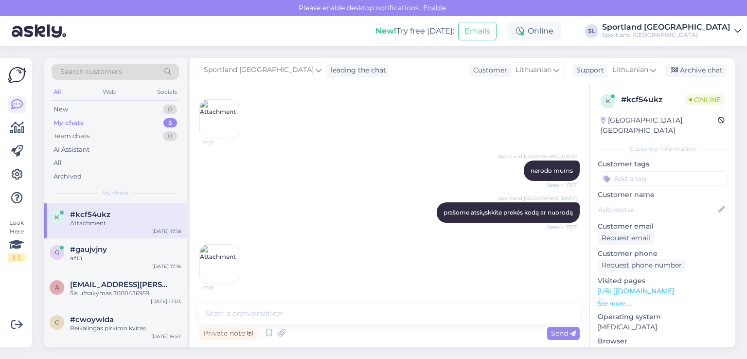
scroll to position [170, 0]
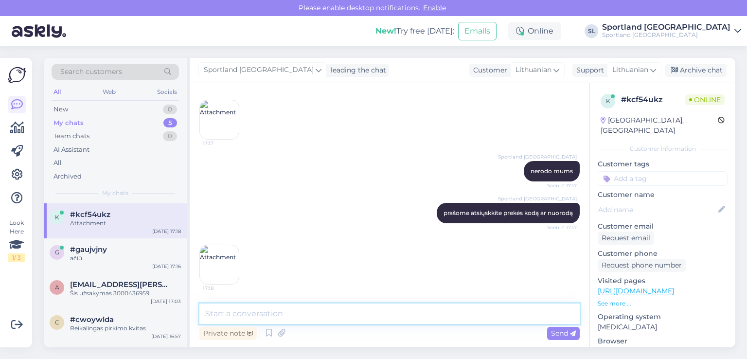
click at [359, 310] on textarea at bounding box center [389, 314] width 380 height 20
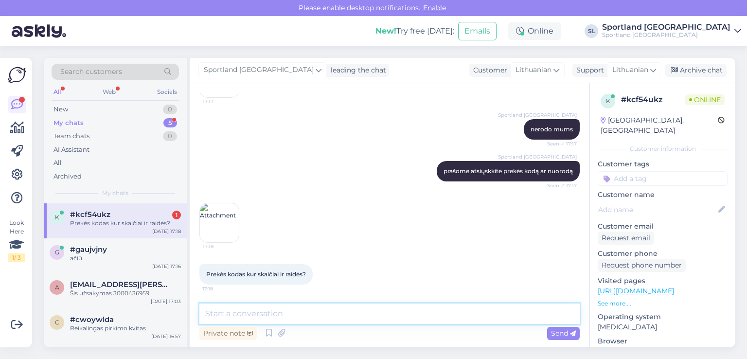
click at [378, 319] on textarea at bounding box center [389, 314] width 380 height 20
type textarea "taip"
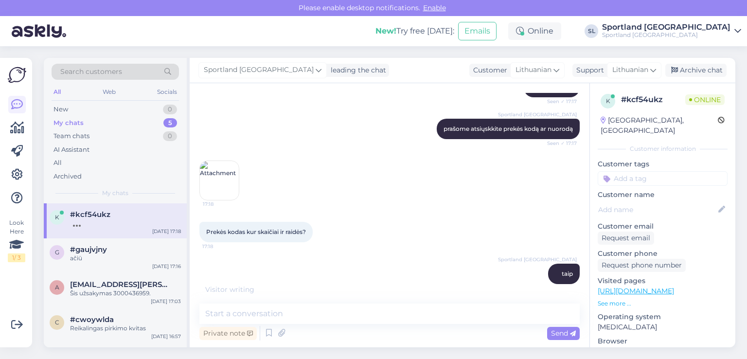
scroll to position [296, 0]
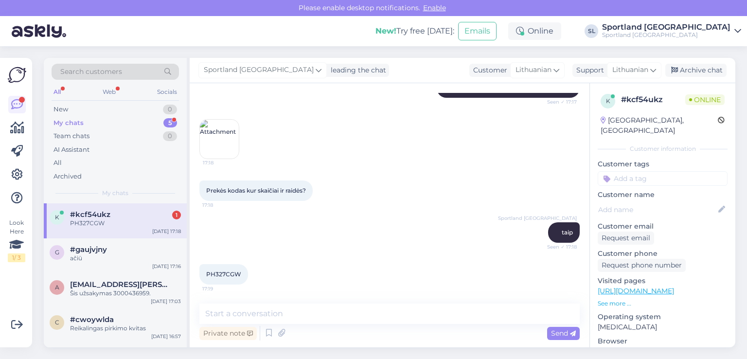
click at [230, 273] on span "PH327CGW" at bounding box center [223, 273] width 35 height 7
copy div "PH327CGW 17:19"
click at [276, 323] on div "Private note Send" at bounding box center [389, 323] width 380 height 39
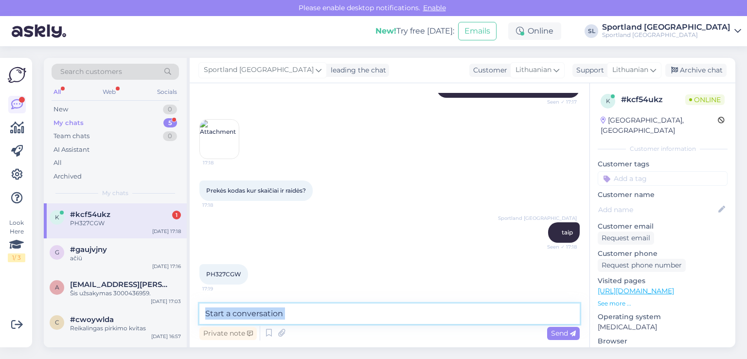
click at [315, 314] on textarea at bounding box center [389, 314] width 380 height 20
click at [315, 315] on textarea at bounding box center [389, 314] width 380 height 20
type textarea "Neranda mums tokios prekės, galite atsiųsti nuorodą?"
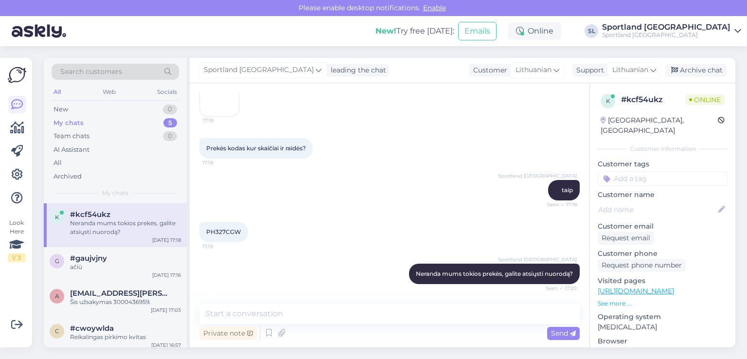
scroll to position [379, 0]
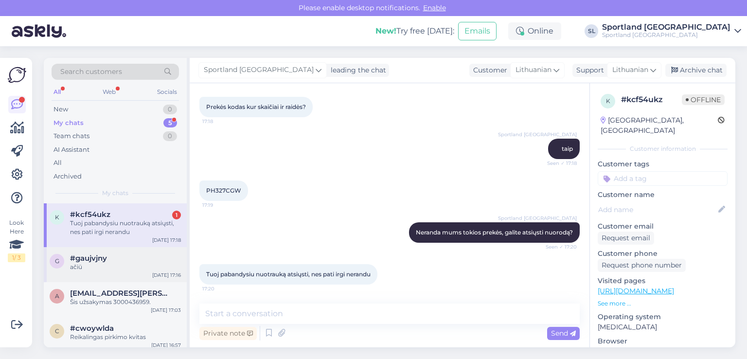
click at [90, 263] on div "ačiū" at bounding box center [125, 267] width 111 height 9
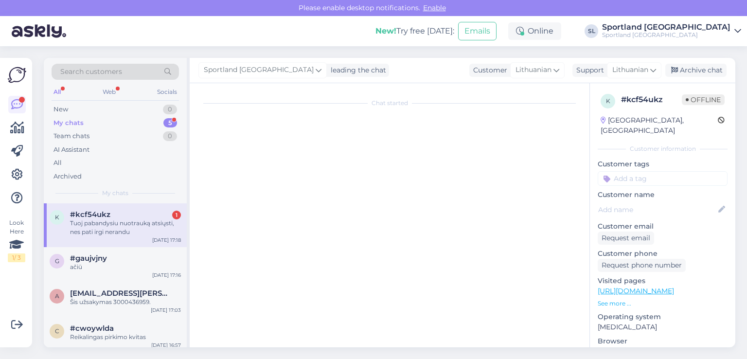
click at [108, 237] on div "k #kcf54ukz 1 Tuoj pabandysiu nuotrauką atsiųsti, nes pati irgi nerandu Aug 28 …" at bounding box center [115, 225] width 143 height 44
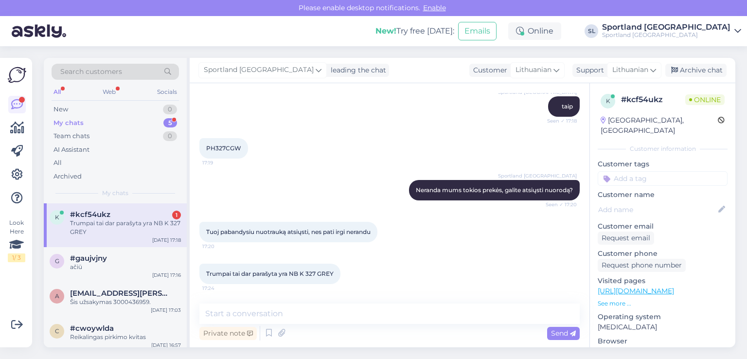
scroll to position [421, 0]
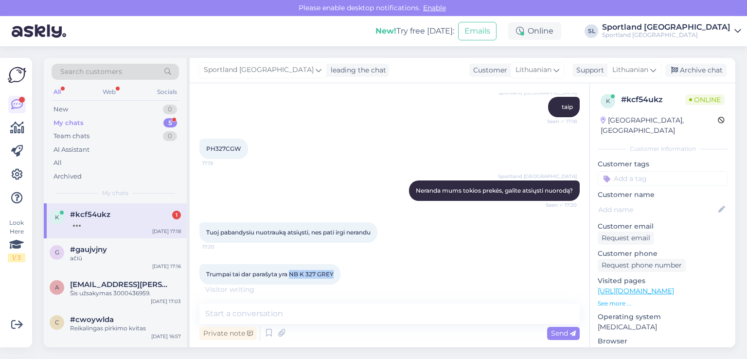
drag, startPoint x: 337, startPoint y: 270, endPoint x: 296, endPoint y: 274, distance: 41.2
click at [294, 274] on div "Trumpai tai dar parašyta yra NB K 327 GREY 17:24" at bounding box center [269, 274] width 141 height 20
click at [298, 275] on span "Trumpai tai dar parašyta yra NB K 327 GREY" at bounding box center [269, 273] width 127 height 7
click at [341, 268] on div "Trumpai tai dar parašyta yra NB K 327 GREY 17:24" at bounding box center [269, 274] width 141 height 20
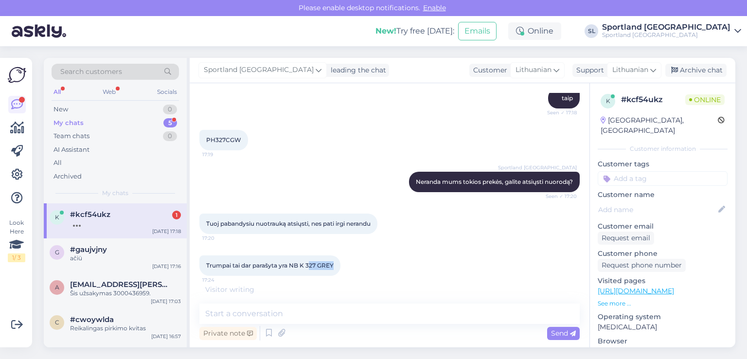
scroll to position [432, 0]
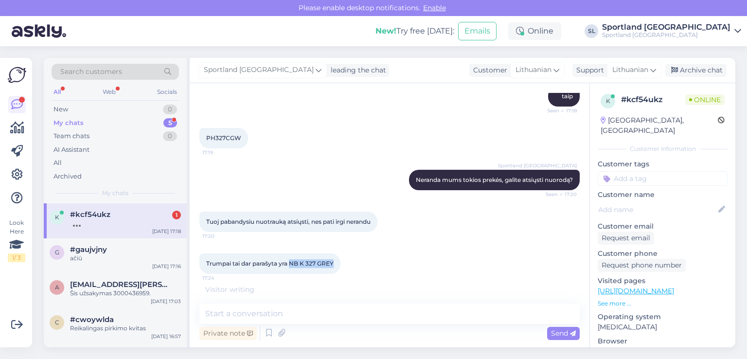
drag, startPoint x: 339, startPoint y: 273, endPoint x: 290, endPoint y: 264, distance: 49.4
click at [290, 264] on div "Trumpai tai dar parašyta yra NB K 327 GREY 17:24" at bounding box center [269, 263] width 141 height 20
copy span "NB K 327 GREY"
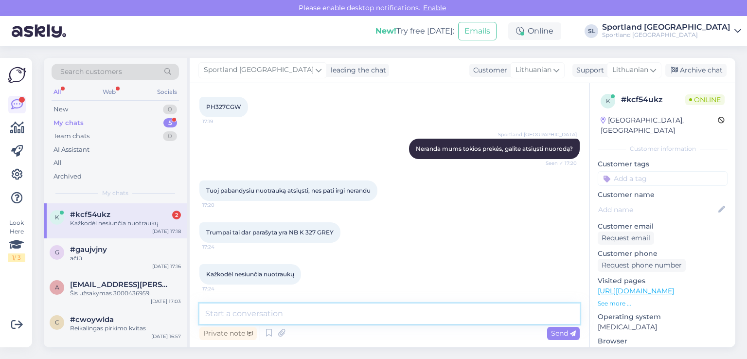
click at [364, 314] on textarea at bounding box center [389, 314] width 380 height 20
click at [313, 317] on textarea at bounding box center [389, 314] width 380 height 20
type textarea "Apgailestaujame, tačiau tokios prekės mes neturime"
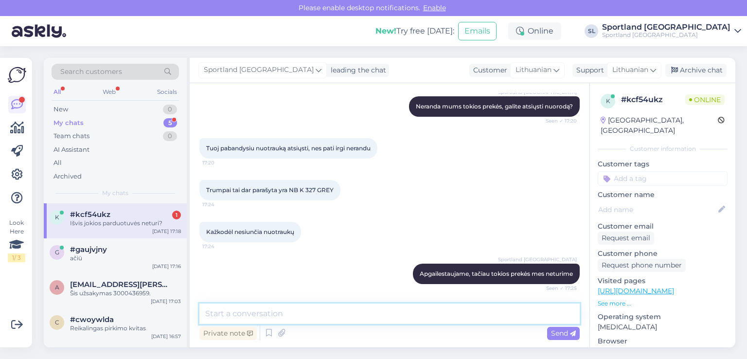
scroll to position [547, 0]
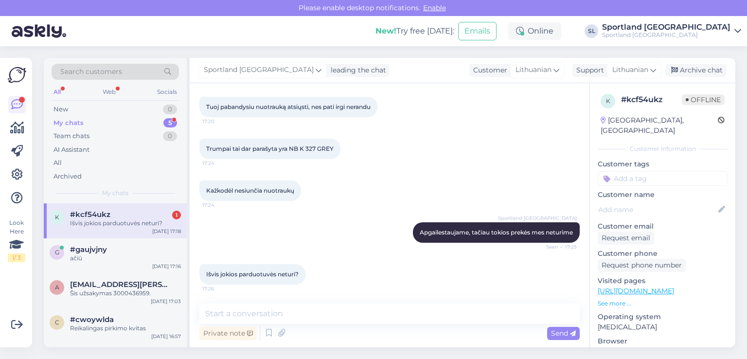
click at [83, 232] on div "k #kcf54ukz 1 Išvis jokios parduotuvės neturi? Aug 28 17:18" at bounding box center [115, 220] width 143 height 35
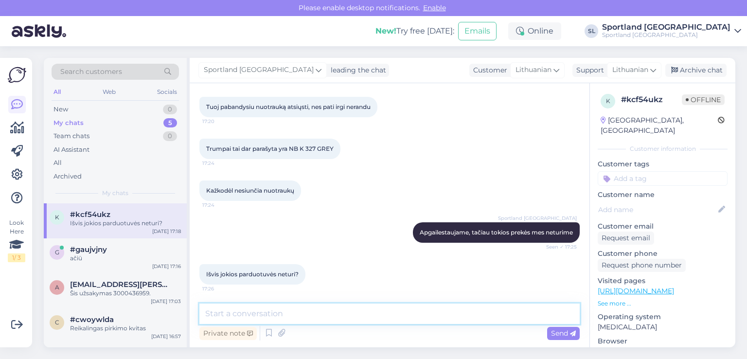
click at [309, 310] on textarea at bounding box center [389, 314] width 380 height 20
type textarea "Apie fizinių parduotuvių prekių asortimentą mes informacijos neturime."
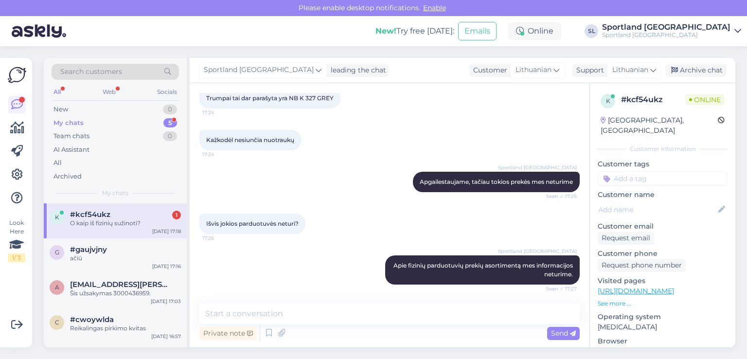
scroll to position [640, 0]
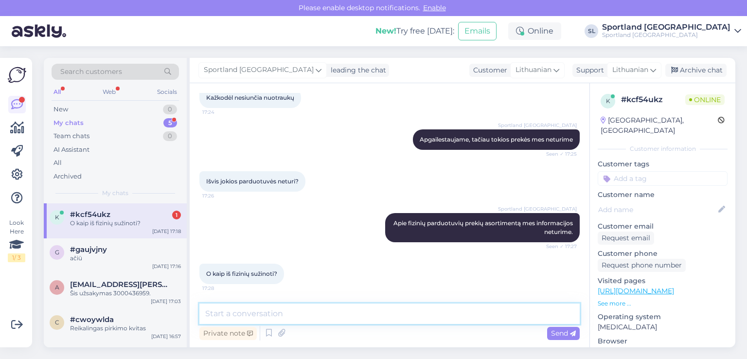
click at [277, 310] on textarea at bounding box center [389, 314] width 380 height 20
type textarea "Galite nuvykti į Jums artimiausią fizinę Sportland parduotuvę."
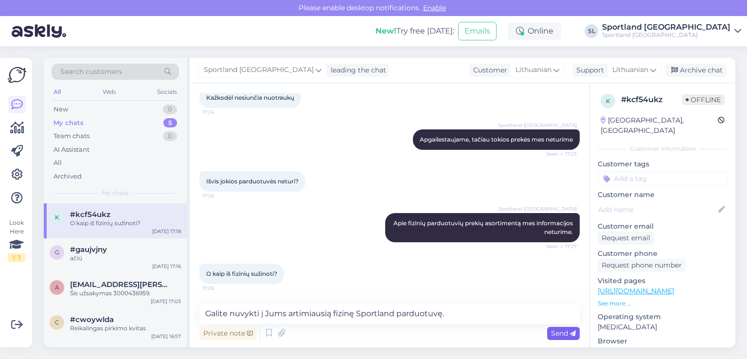
click at [558, 334] on span "Send" at bounding box center [563, 333] width 25 height 9
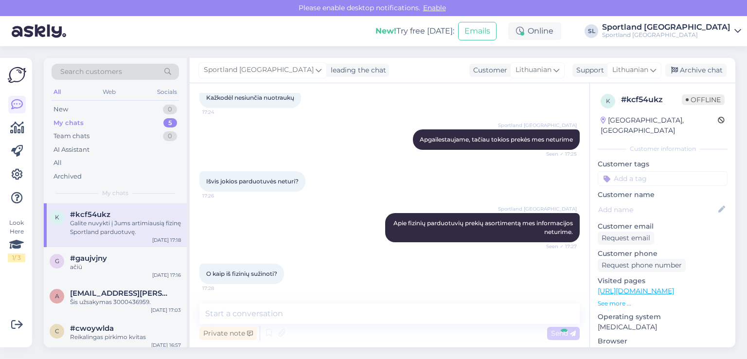
scroll to position [690, 0]
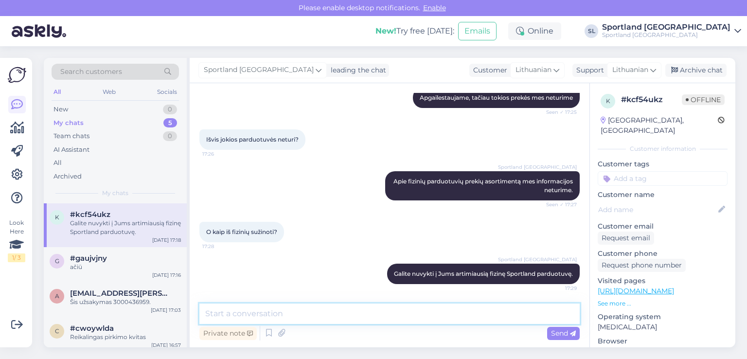
click at [492, 311] on textarea at bounding box center [389, 314] width 380 height 20
paste textarea "https://sportland.lt/parduotuves"
type textarea "pateikiame parduotuvių kontaktus: https://sportland.lt/parduotuves"
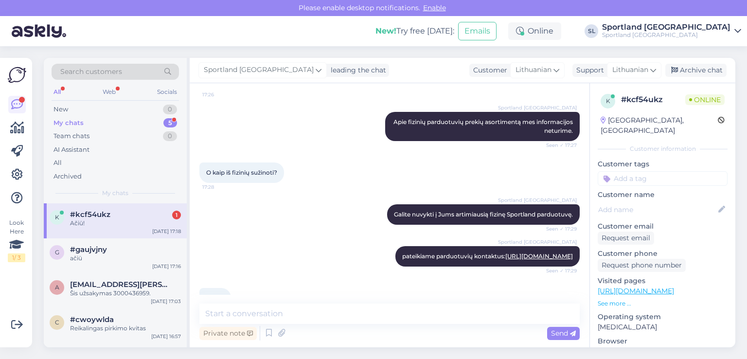
scroll to position [782, 0]
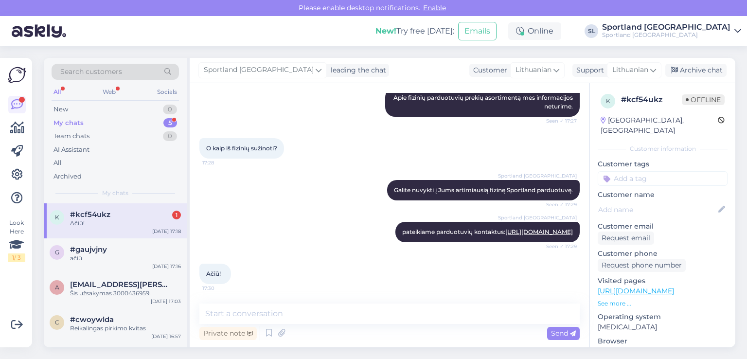
drag, startPoint x: 291, startPoint y: 258, endPoint x: 306, endPoint y: 281, distance: 27.8
click at [293, 260] on div "Ačiū! 17:30" at bounding box center [389, 274] width 380 height 42
click at [329, 324] on div "Private note Send" at bounding box center [389, 333] width 380 height 18
click at [68, 255] on div "g #gaujvjny ačiū" at bounding box center [115, 254] width 131 height 18
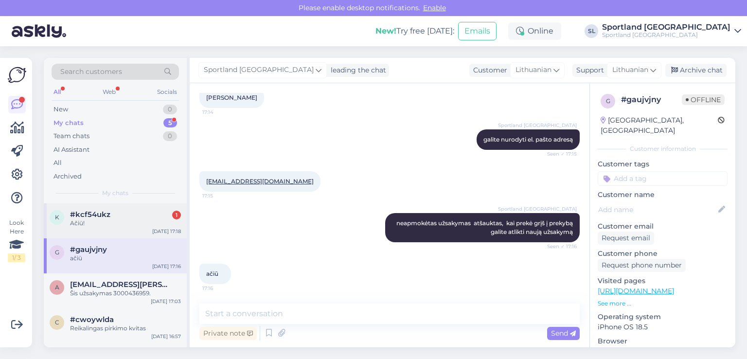
click at [100, 214] on span "#kcf54ukz" at bounding box center [90, 214] width 40 height 9
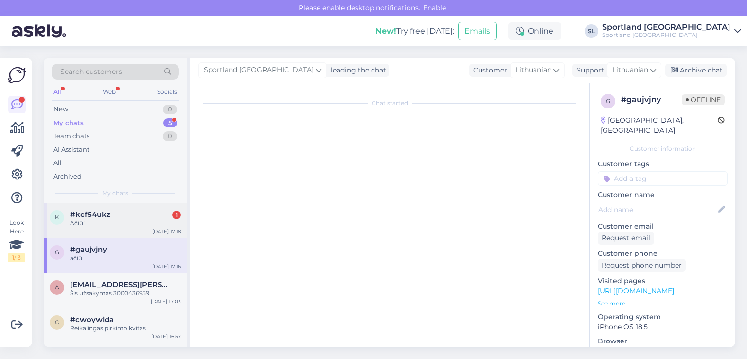
scroll to position [311, 0]
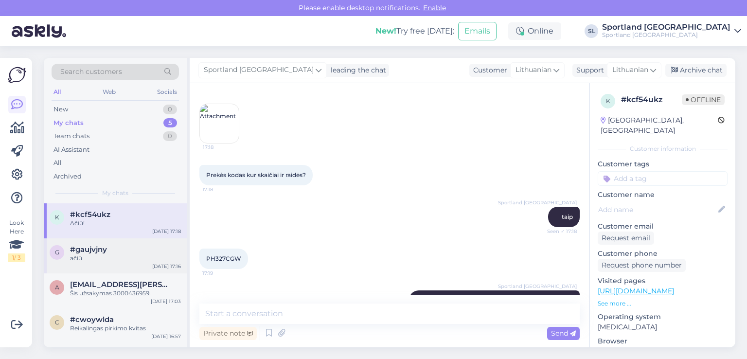
click at [106, 248] on span "#gaujvjny" at bounding box center [88, 249] width 37 height 9
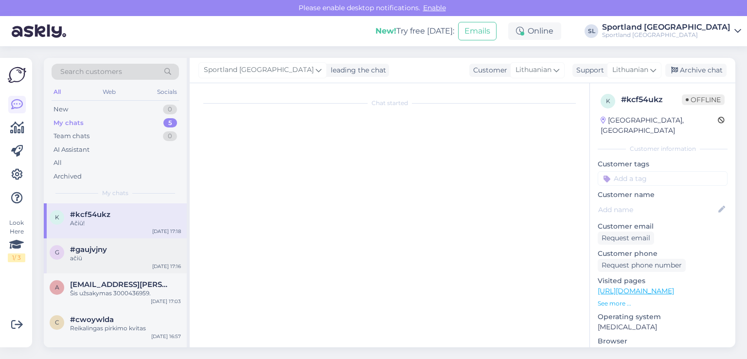
scroll to position [209, 0]
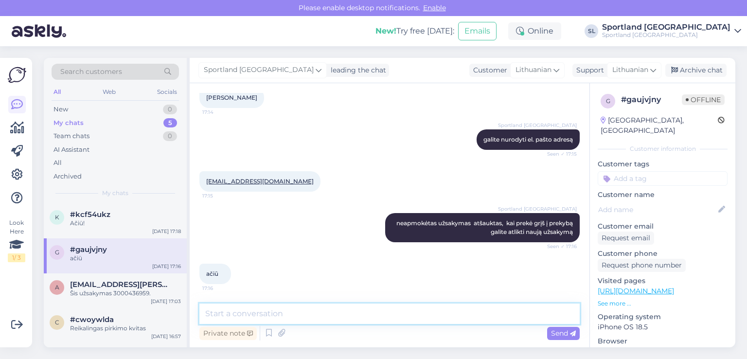
click at [372, 318] on textarea at bounding box center [389, 314] width 380 height 20
type textarea "Gero vakaro."
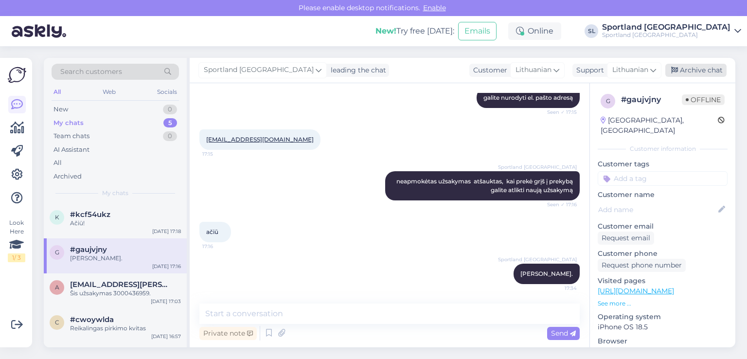
click at [683, 74] on div "Archive chat" at bounding box center [696, 70] width 61 height 13
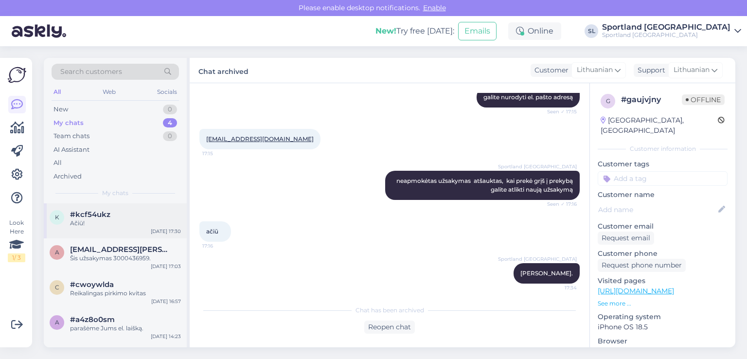
click at [123, 220] on div "Ačiū!" at bounding box center [125, 223] width 111 height 9
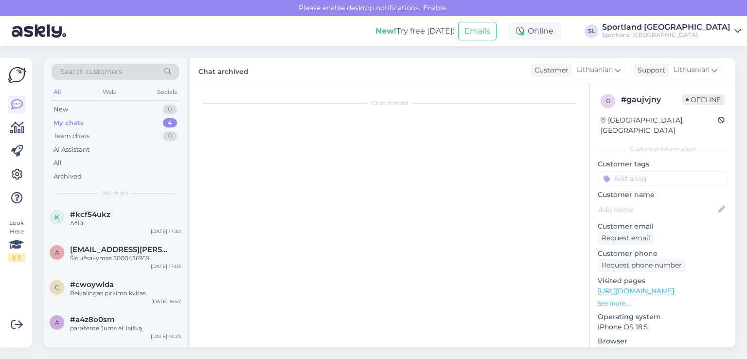
scroll to position [782, 0]
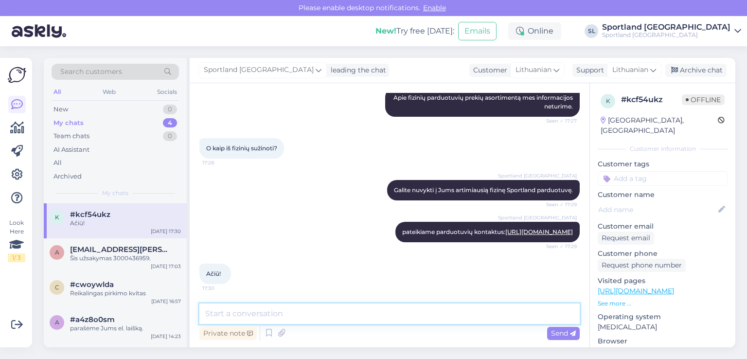
click at [367, 317] on textarea at bounding box center [389, 314] width 380 height 20
type textarea "Gero vakaro."
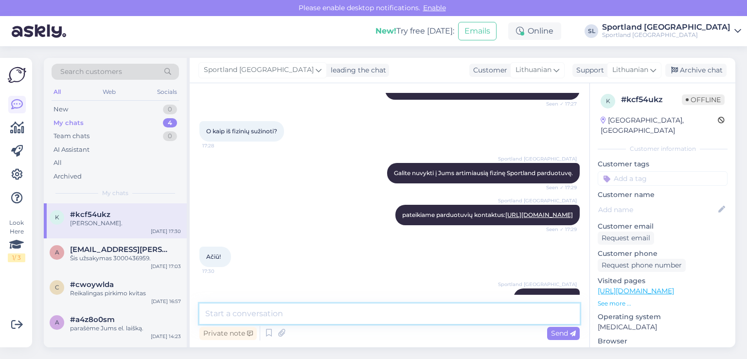
scroll to position [825, 0]
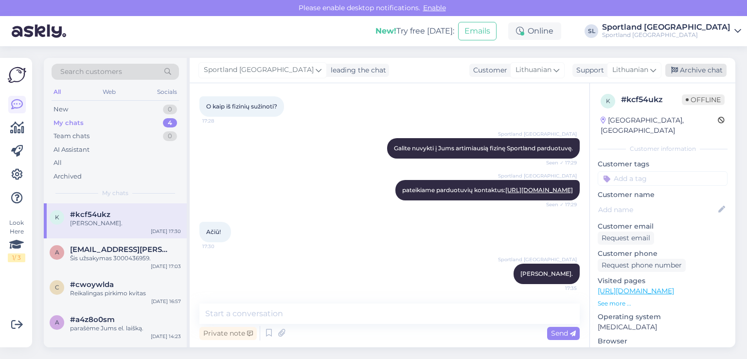
click at [711, 68] on div "Archive chat" at bounding box center [696, 70] width 61 height 13
